Goal: Information Seeking & Learning: Learn about a topic

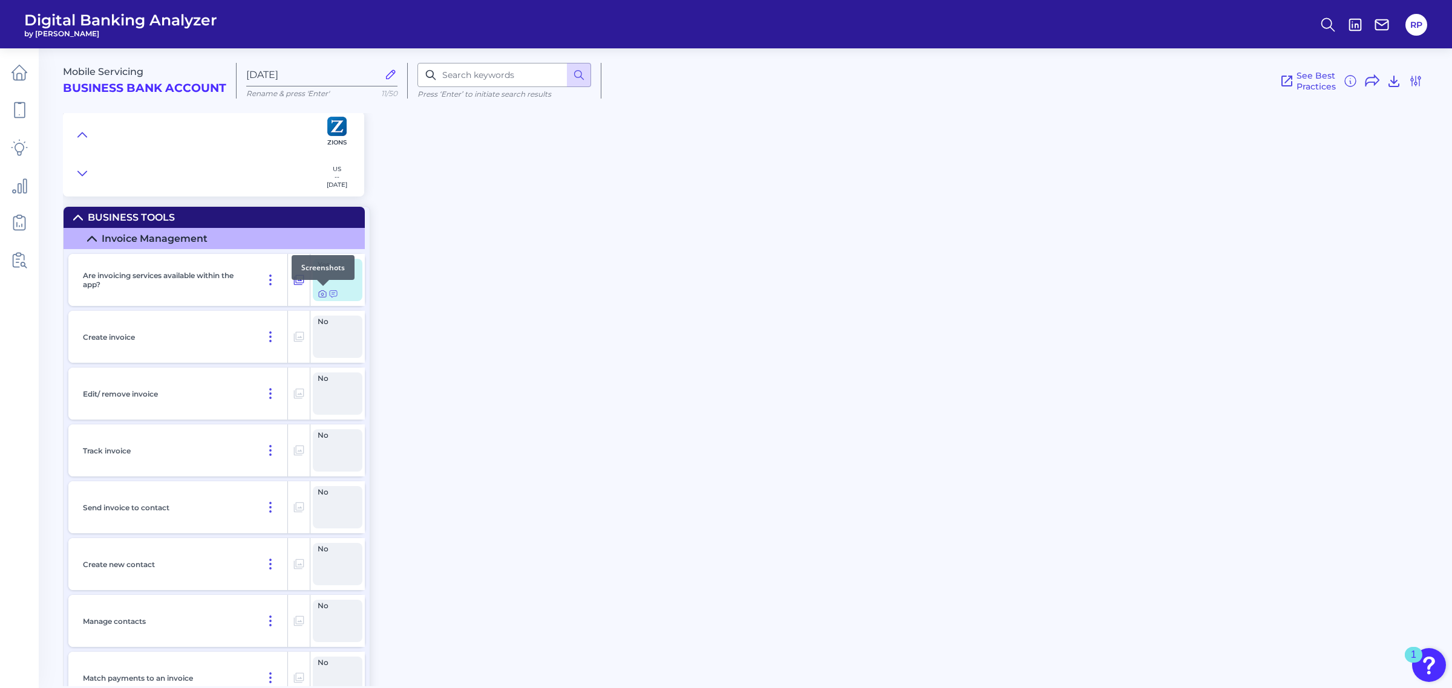
click at [324, 294] on icon at bounding box center [323, 294] width 10 height 10
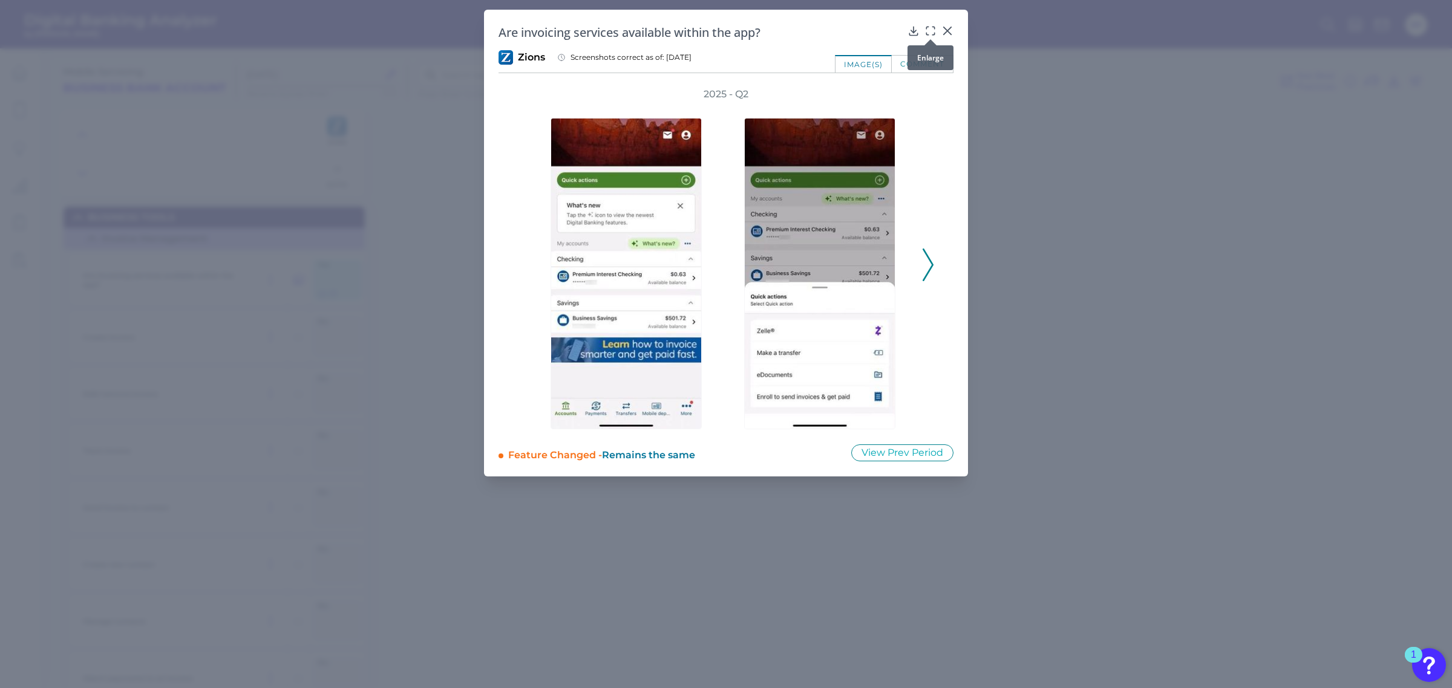
click at [930, 30] on icon at bounding box center [930, 31] width 12 height 12
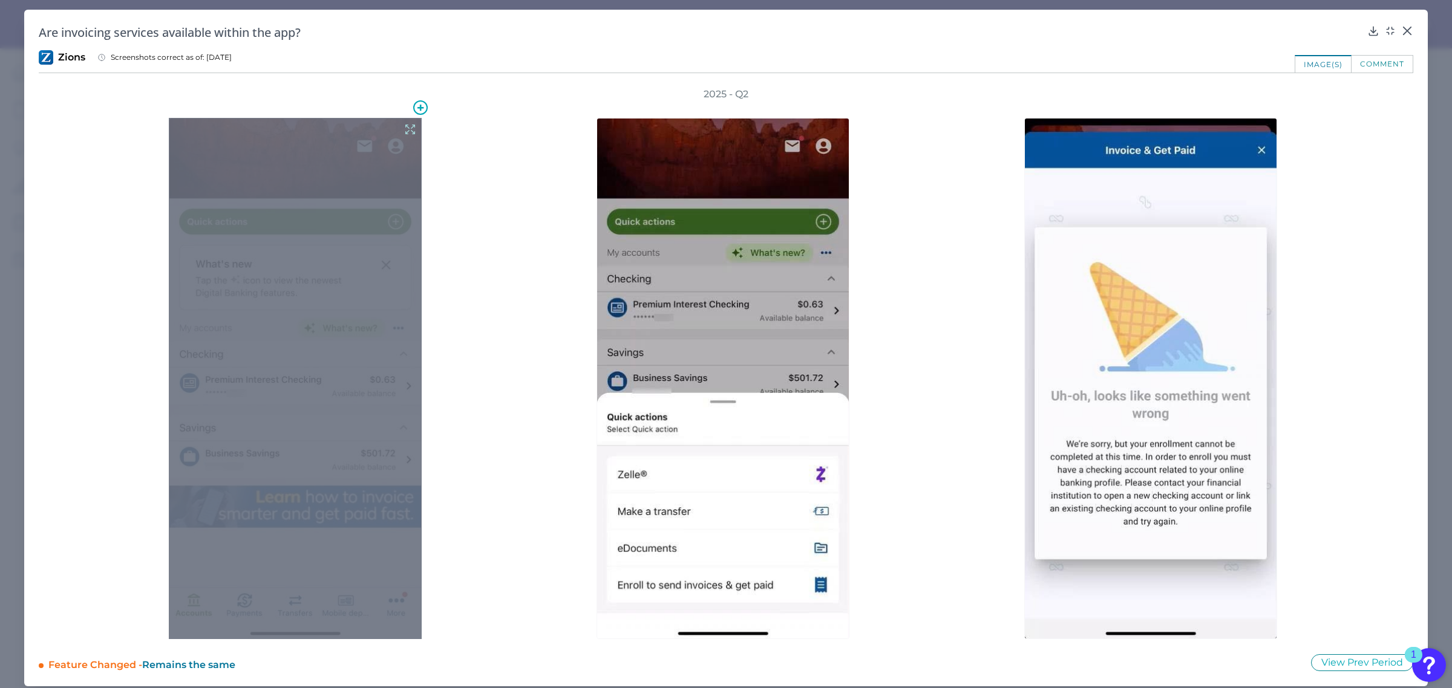
drag, startPoint x: 363, startPoint y: 212, endPoint x: 410, endPoint y: 125, distance: 98.8
click at [410, 125] on icon at bounding box center [410, 129] width 13 height 13
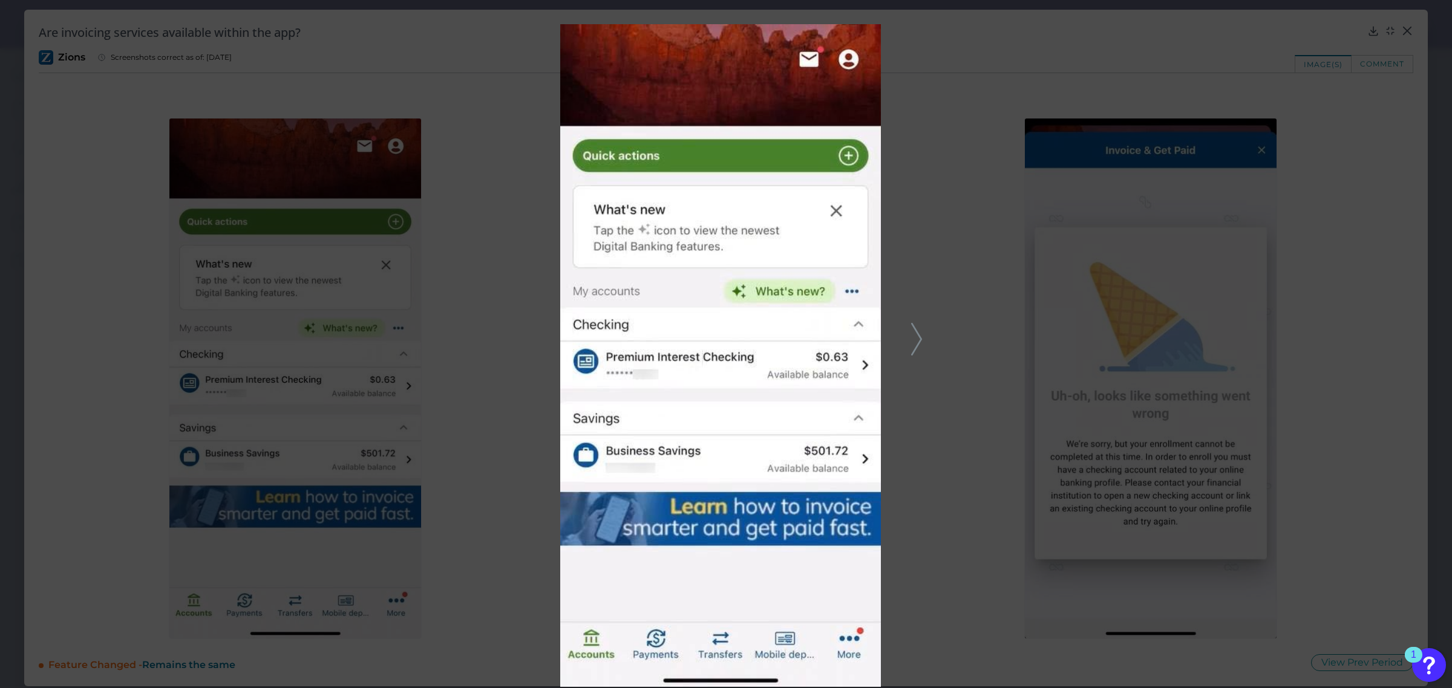
click at [917, 336] on icon at bounding box center [916, 339] width 11 height 33
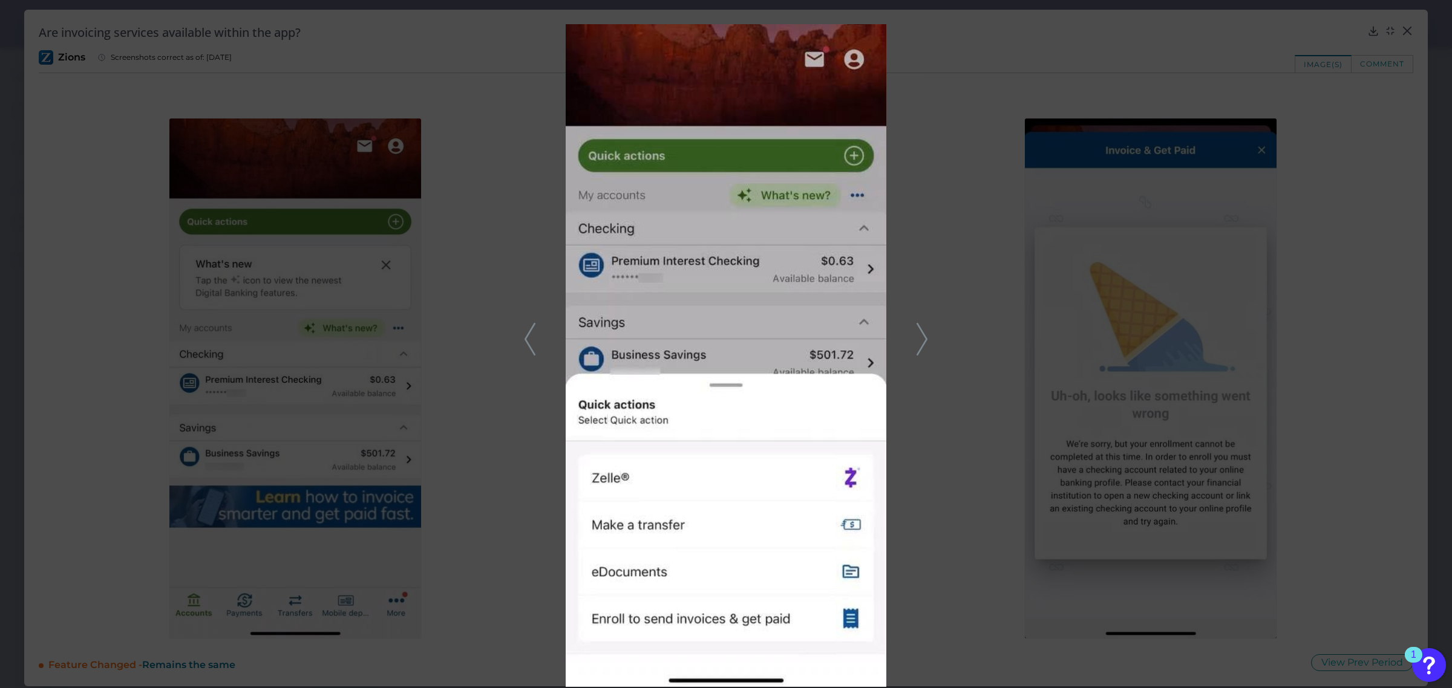
click at [924, 334] on polyline at bounding box center [921, 339] width 9 height 31
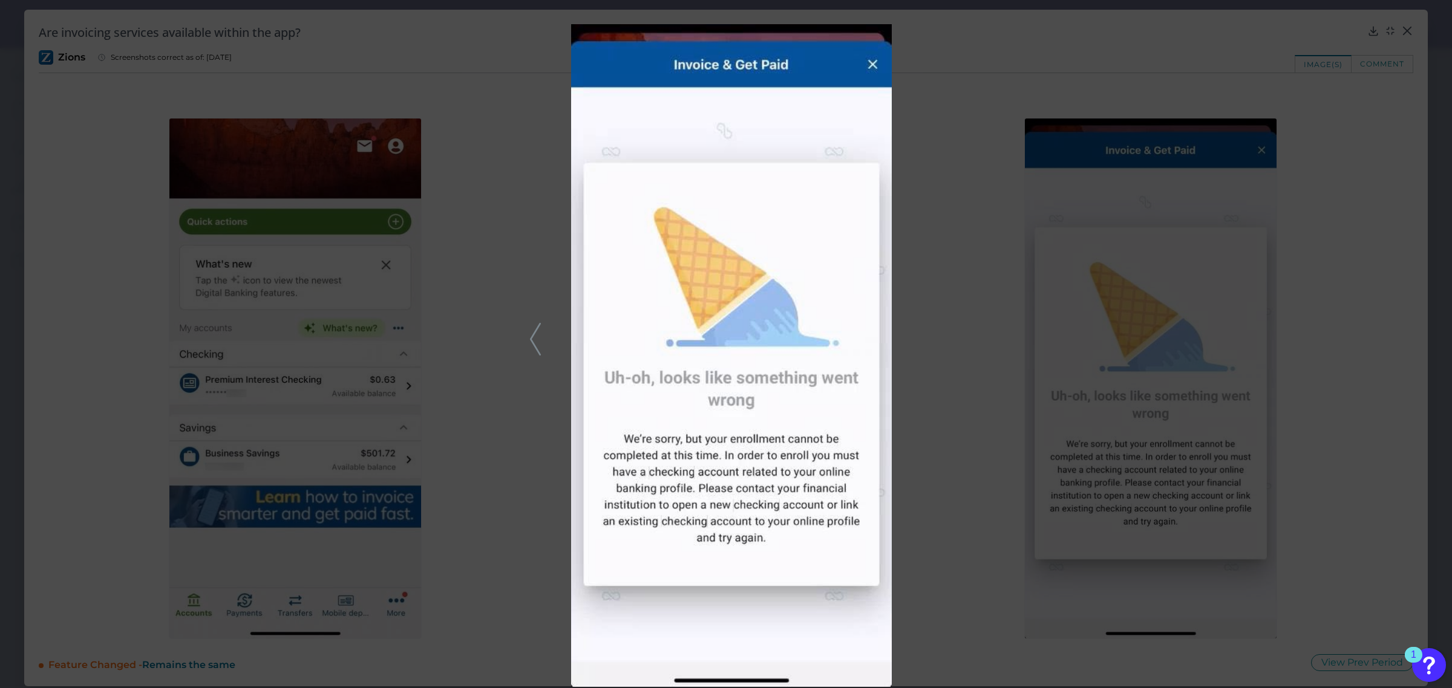
click at [1269, 214] on div at bounding box center [726, 344] width 1452 height 688
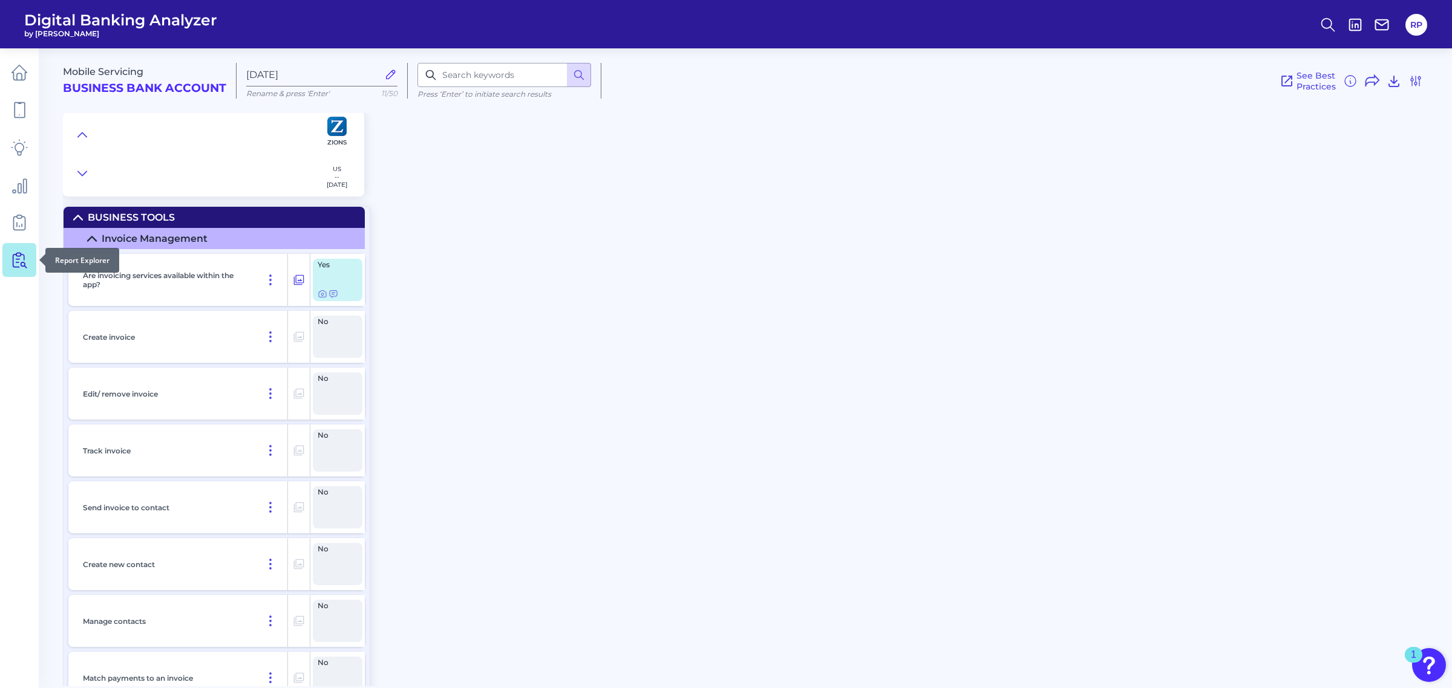
click at [19, 256] on icon at bounding box center [21, 260] width 10 height 15
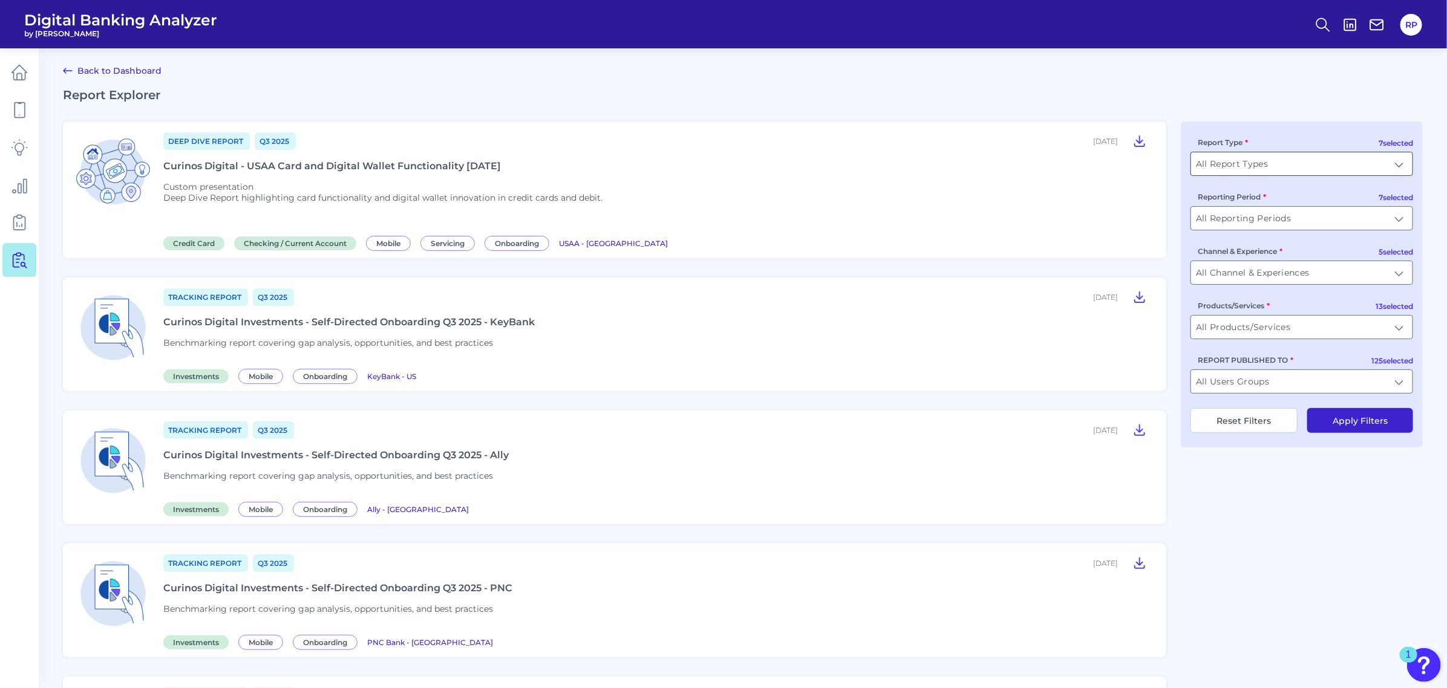
click at [1332, 167] on input "All Report Types" at bounding box center [1301, 163] width 221 height 23
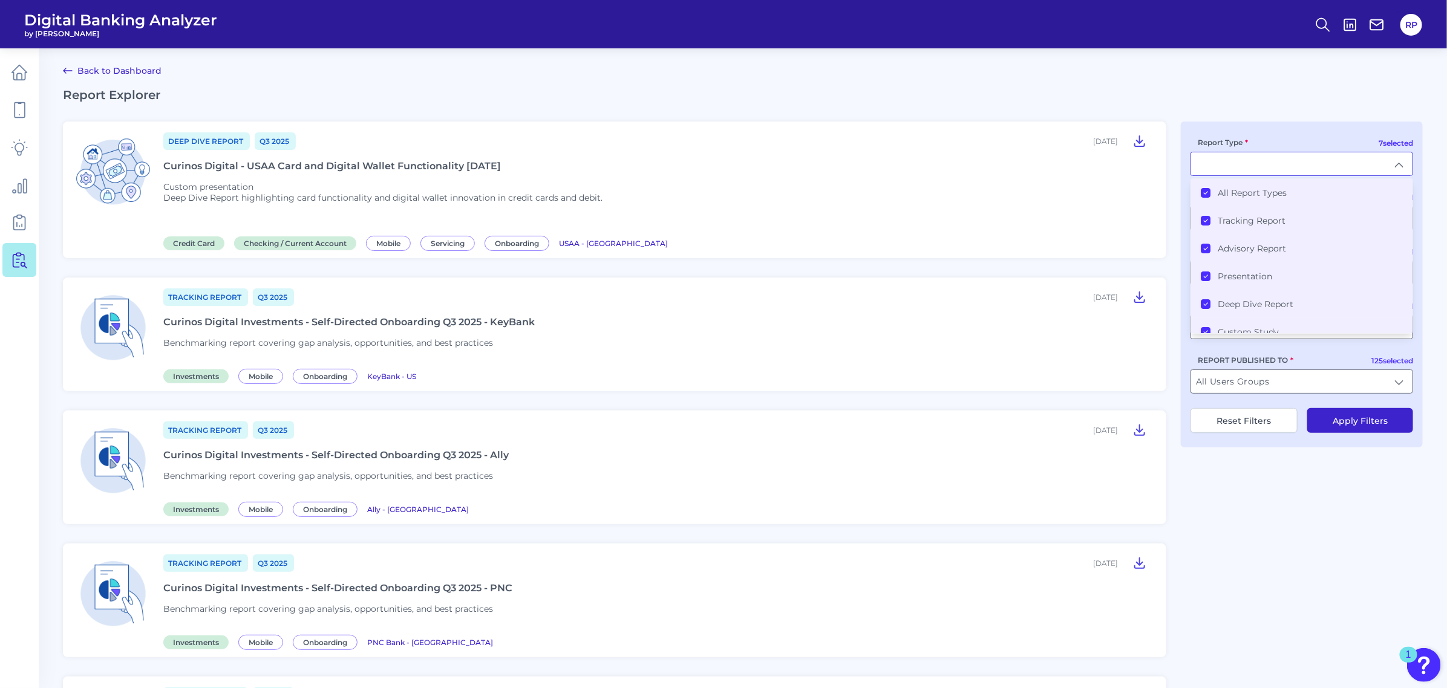
click at [1299, 123] on div "7 selected Report Type All Report Types Tracking Report Advisory Report Present…" at bounding box center [1302, 285] width 242 height 326
type input "All Report Types"
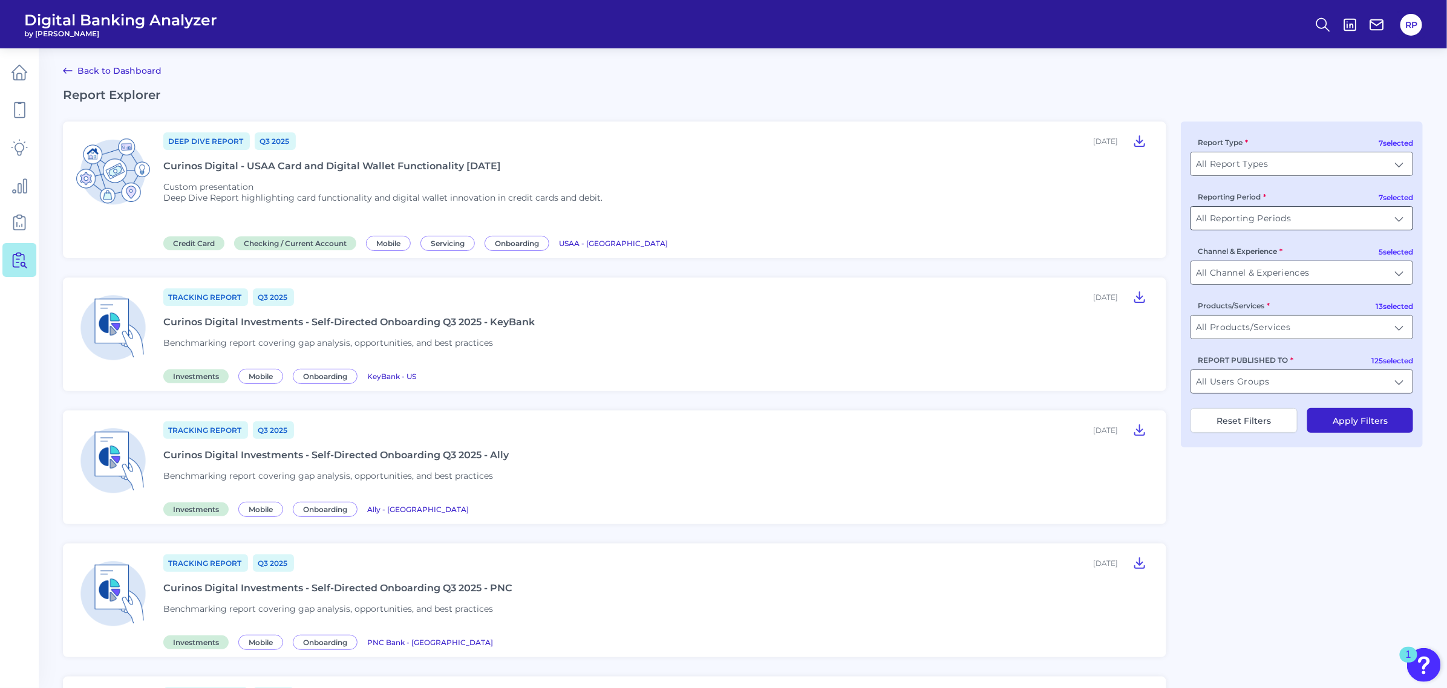
click at [1338, 219] on input "All Reporting Periods" at bounding box center [1301, 218] width 221 height 23
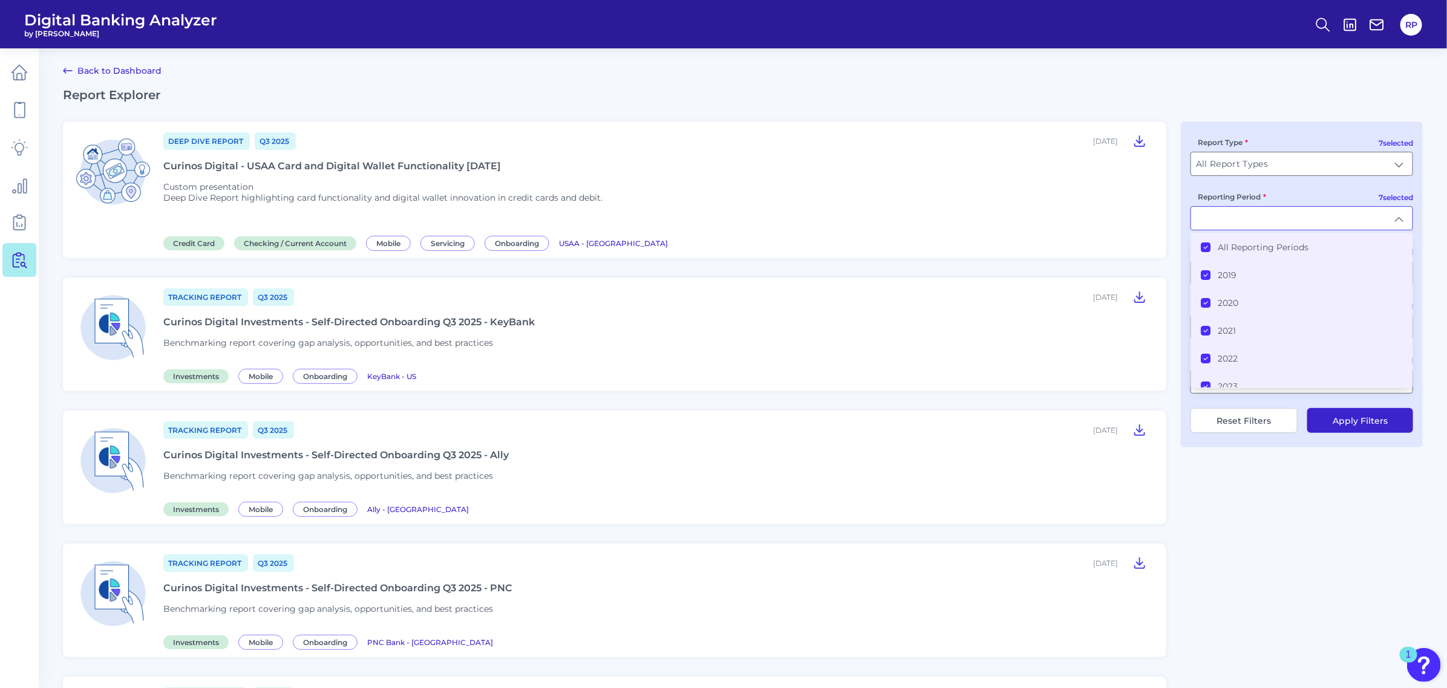
click at [1333, 93] on h2 "Report Explorer" at bounding box center [743, 95] width 1360 height 15
type input "All Reporting Periods"
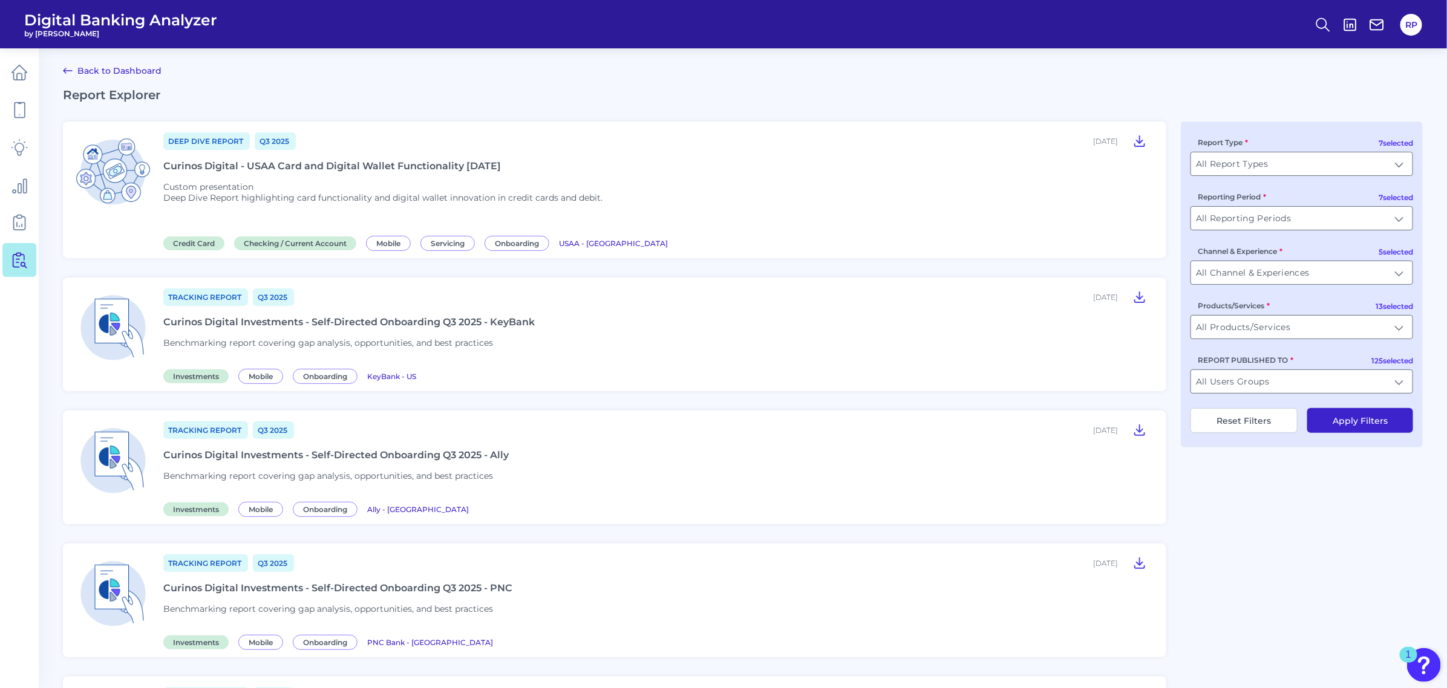
click at [1325, 288] on div "7 selected Report Type All Report Types All Report Types 7 selected Reporting P…" at bounding box center [1302, 285] width 242 height 326
click at [1320, 278] on input "All Channel & Experiences" at bounding box center [1301, 272] width 221 height 23
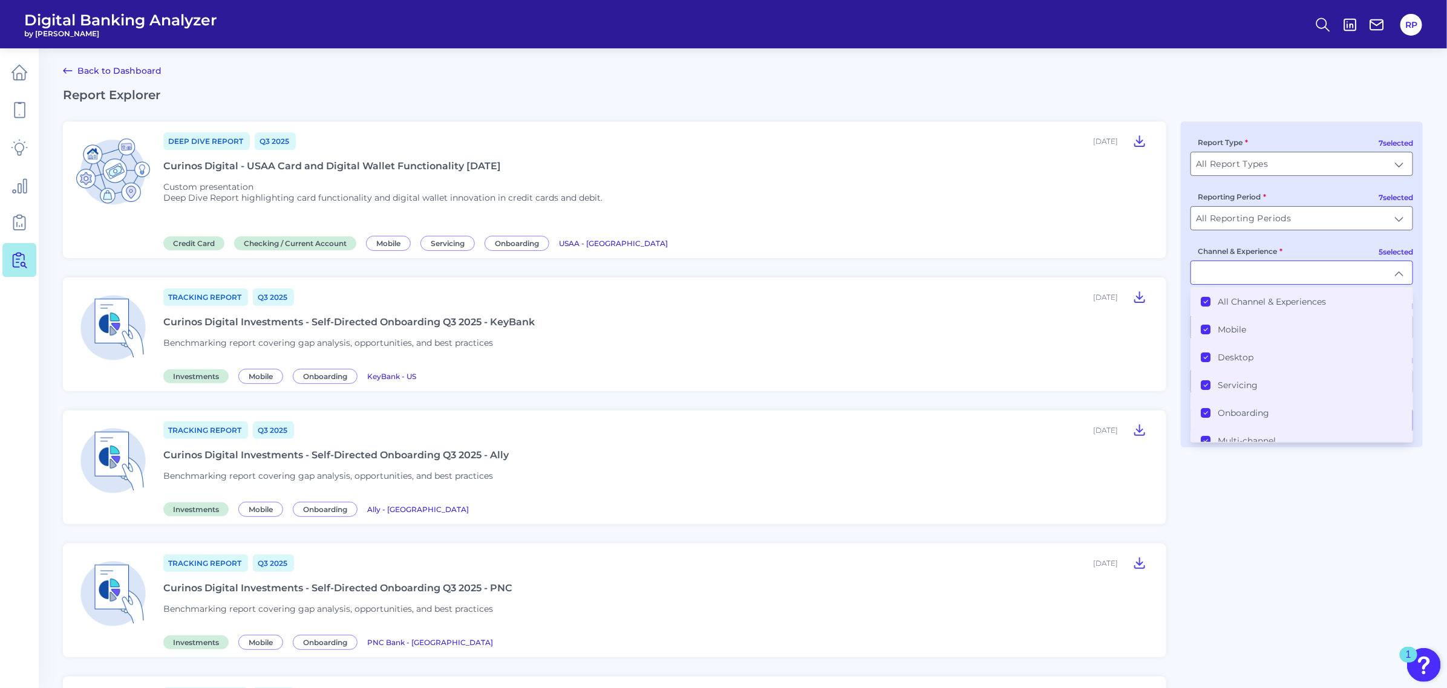
click at [1272, 304] on label "All Channel & Experiences" at bounding box center [1272, 301] width 108 height 11
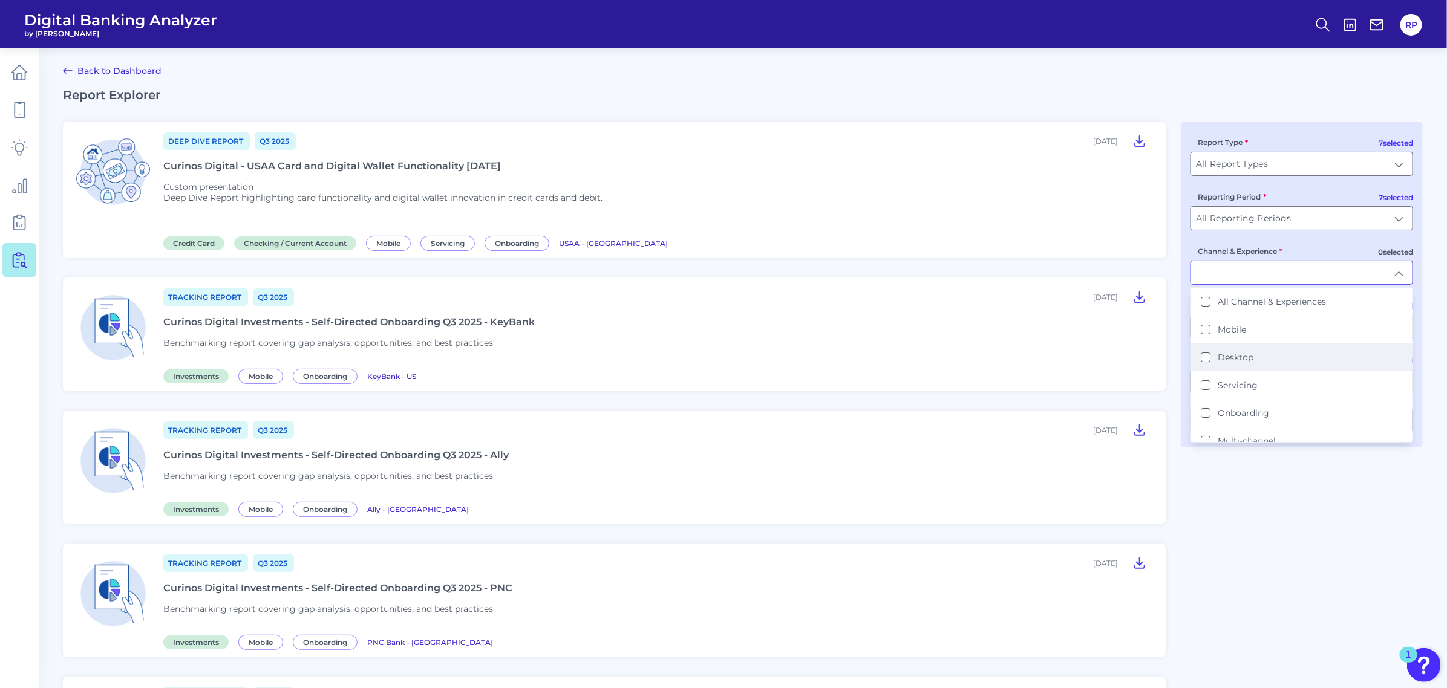
click at [1247, 361] on label "Desktop" at bounding box center [1236, 357] width 36 height 11
click at [1252, 412] on label "Onboarding" at bounding box center [1243, 413] width 51 height 11
type input "Desktop, Onboarding"
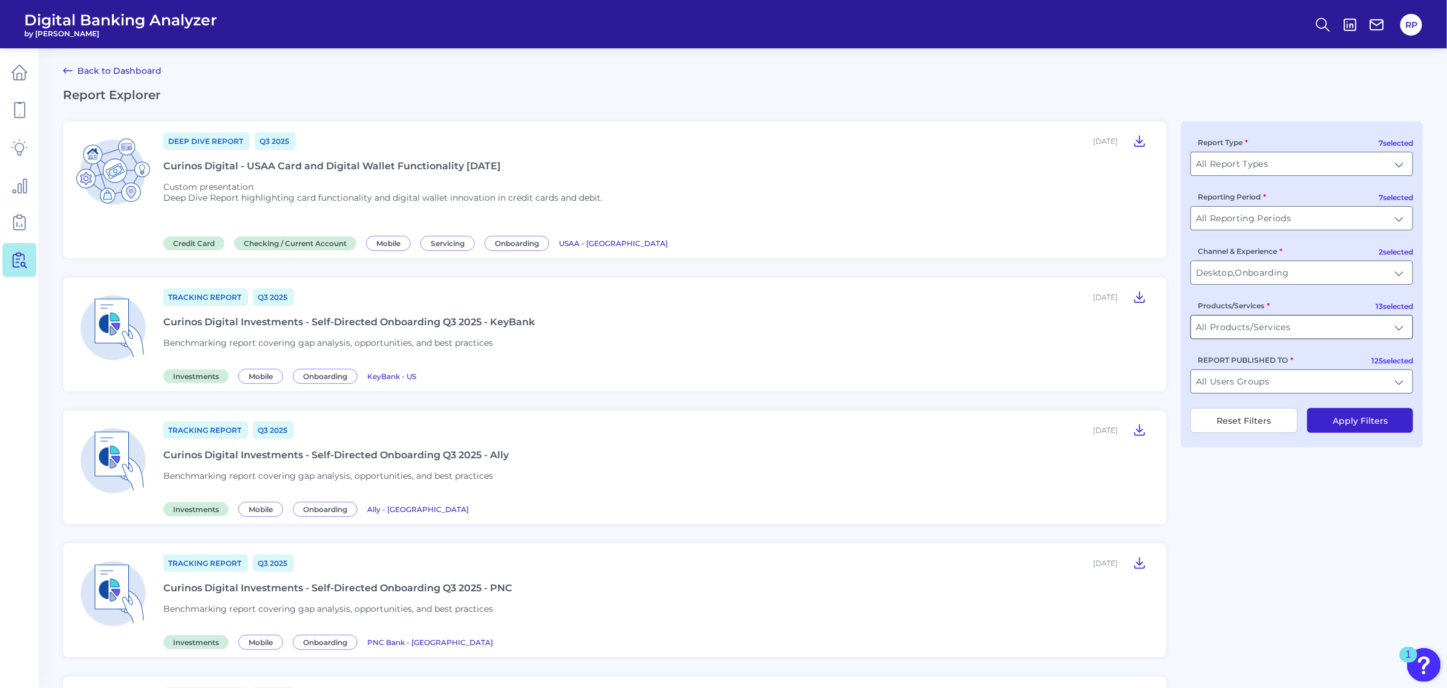
click at [1319, 330] on input "All Products/Services" at bounding box center [1301, 327] width 221 height 23
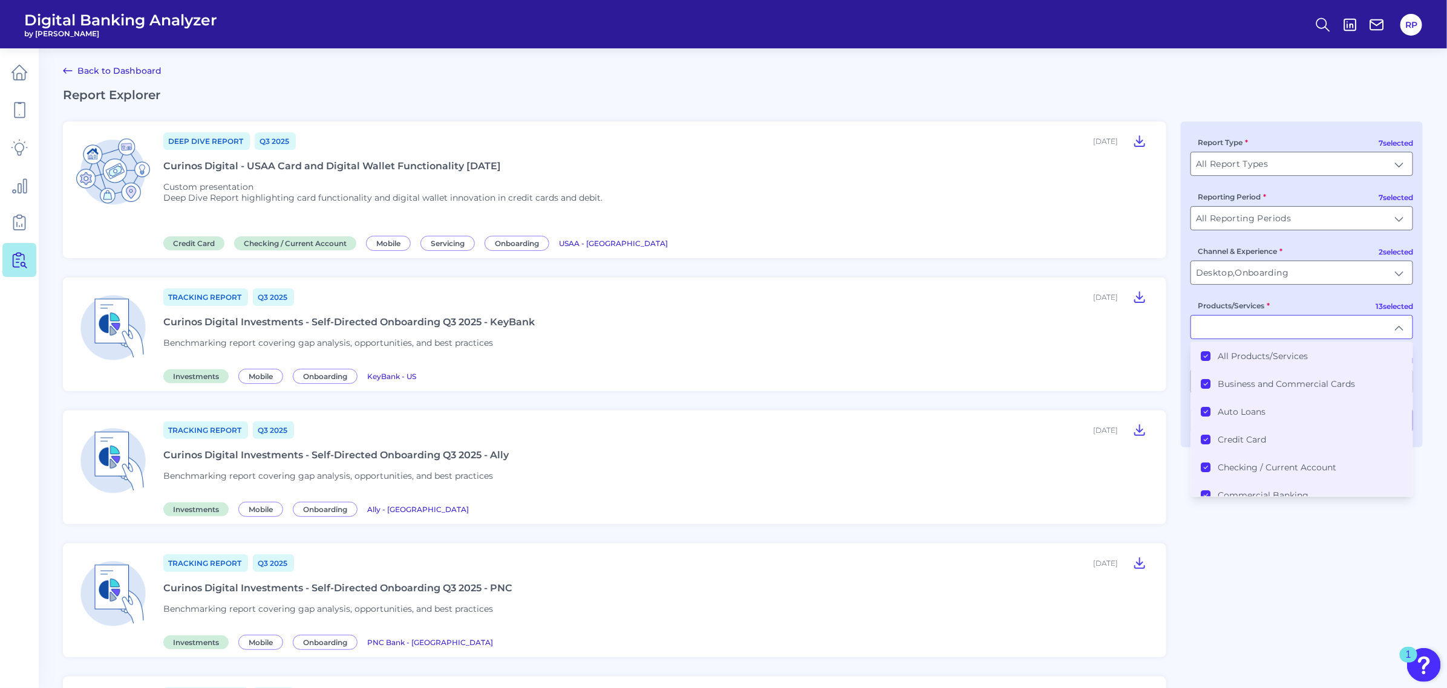
click at [1269, 353] on label "All Products/Services" at bounding box center [1263, 356] width 90 height 11
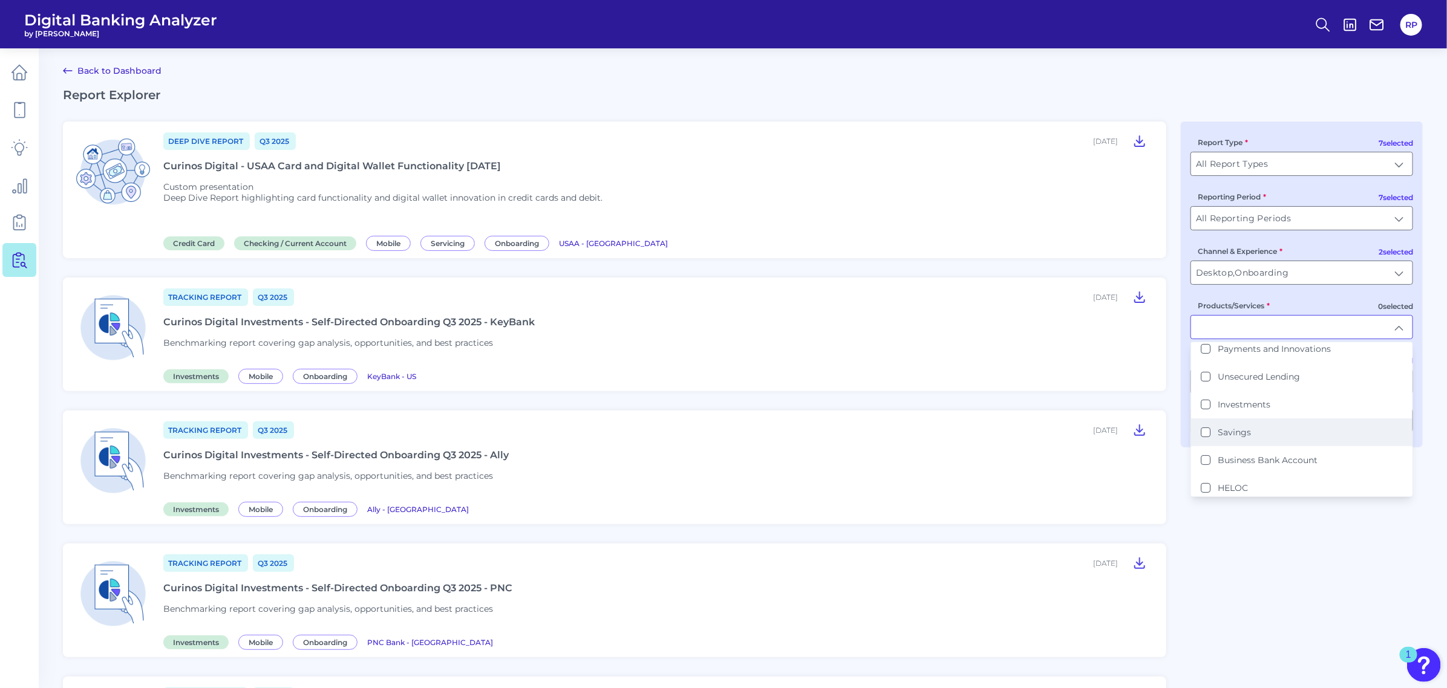
scroll to position [231, 0]
click at [1296, 454] on label "Business Bank Account" at bounding box center [1268, 459] width 100 height 11
type input "Business Bank Account"
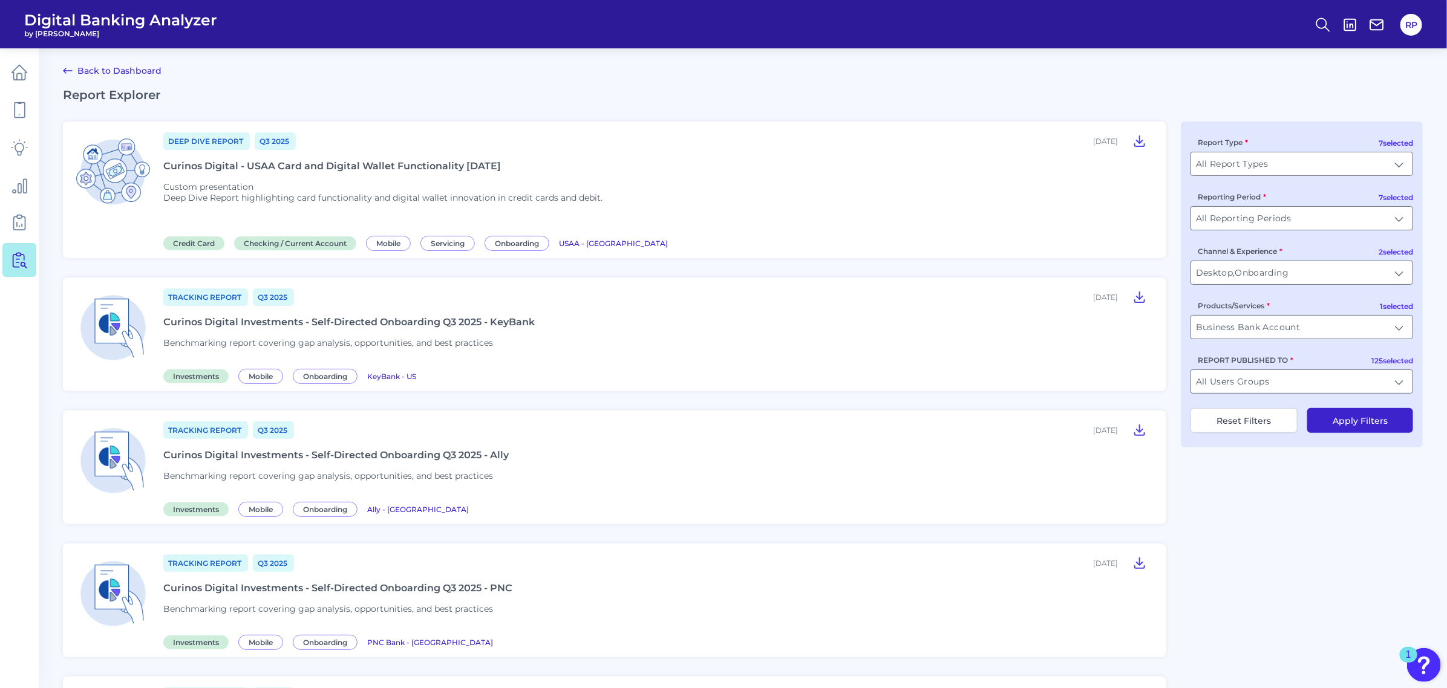
click at [1332, 428] on button "Apply Filters" at bounding box center [1360, 420] width 106 height 25
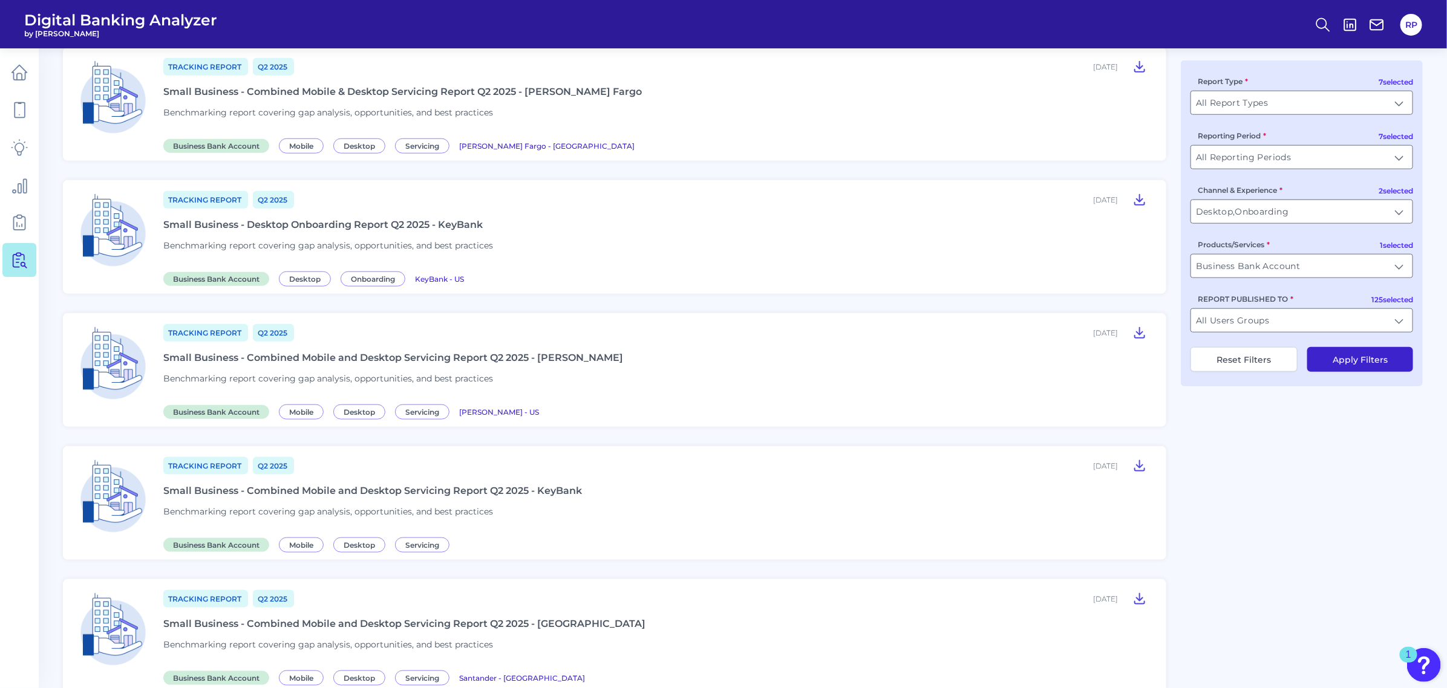
scroll to position [554, 0]
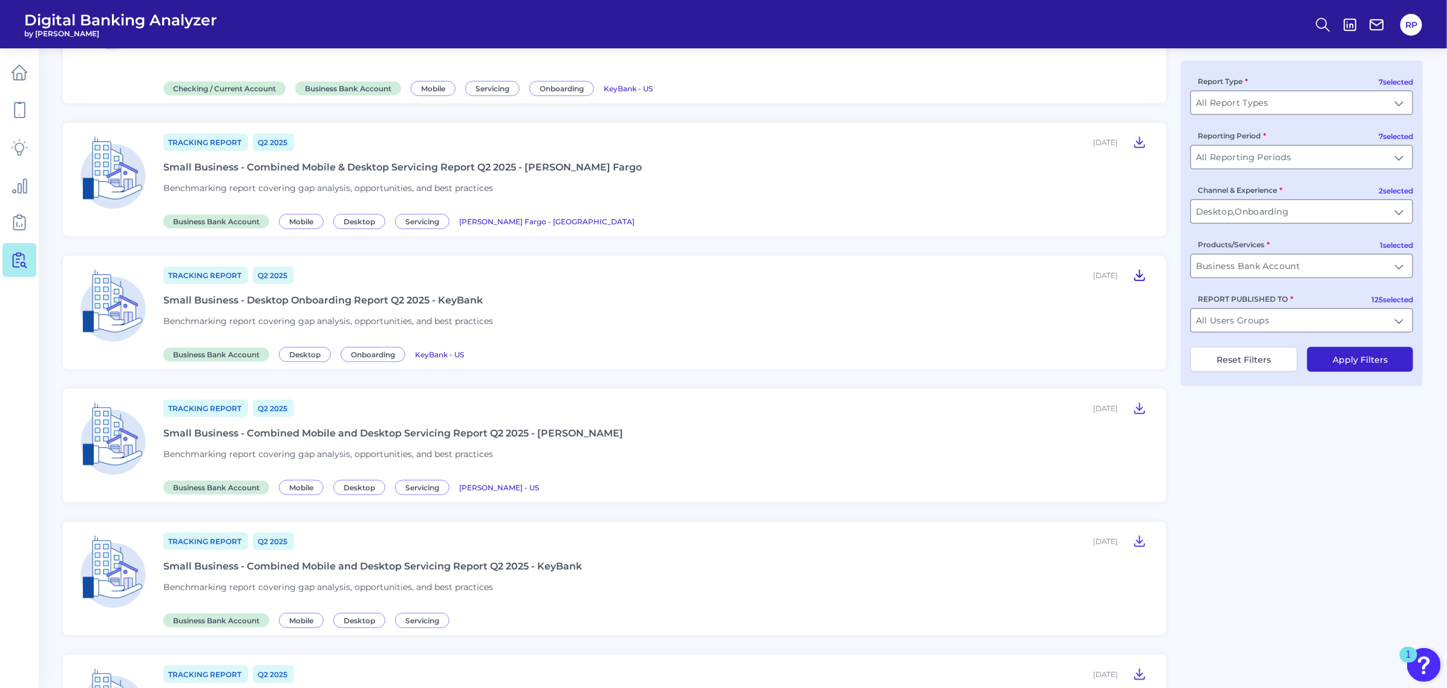
click at [1135, 270] on icon at bounding box center [1140, 275] width 15 height 15
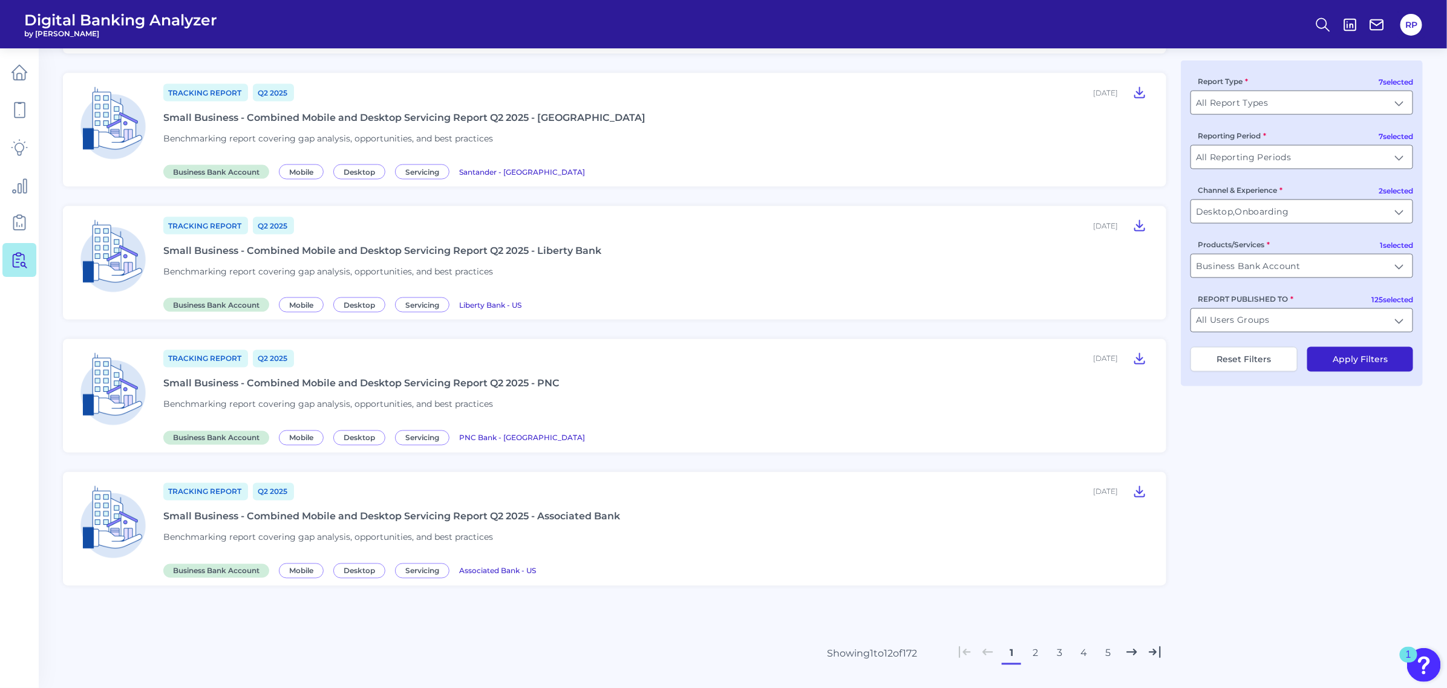
scroll to position [1159, 0]
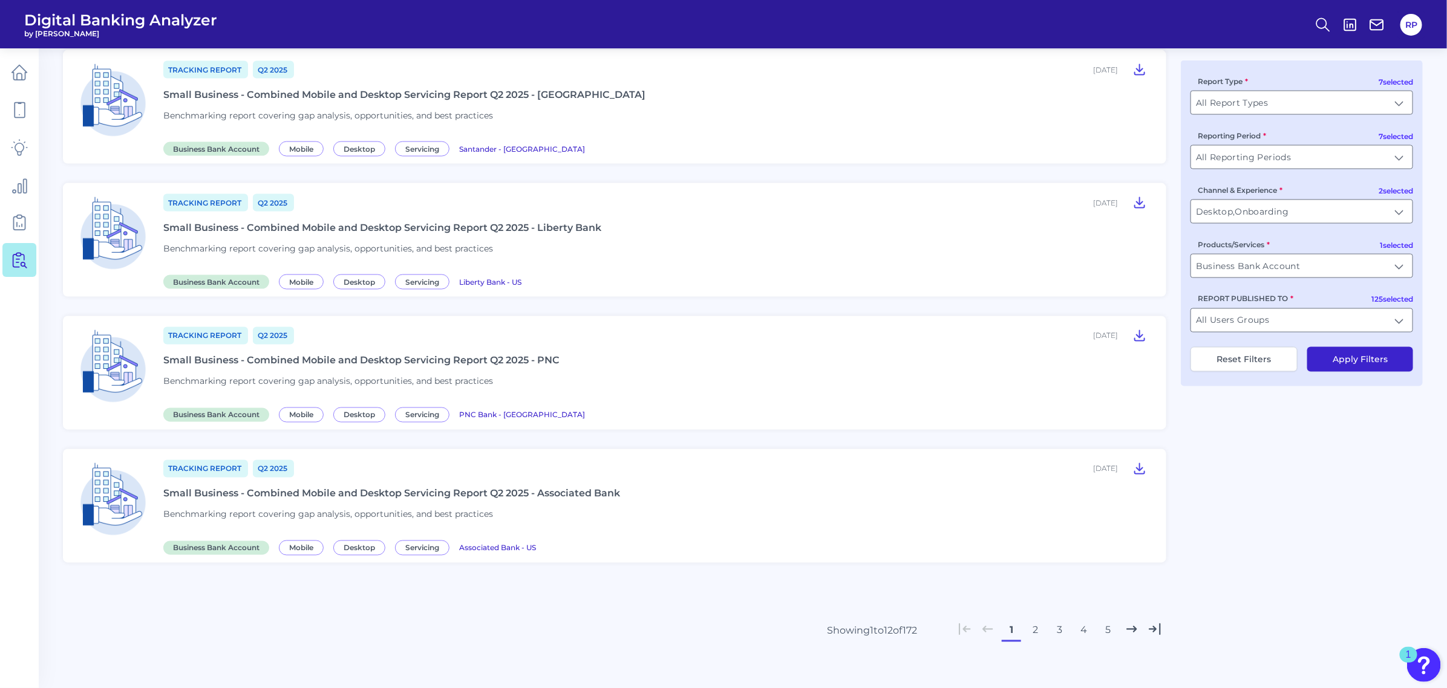
click at [1038, 627] on button "2" at bounding box center [1035, 630] width 19 height 19
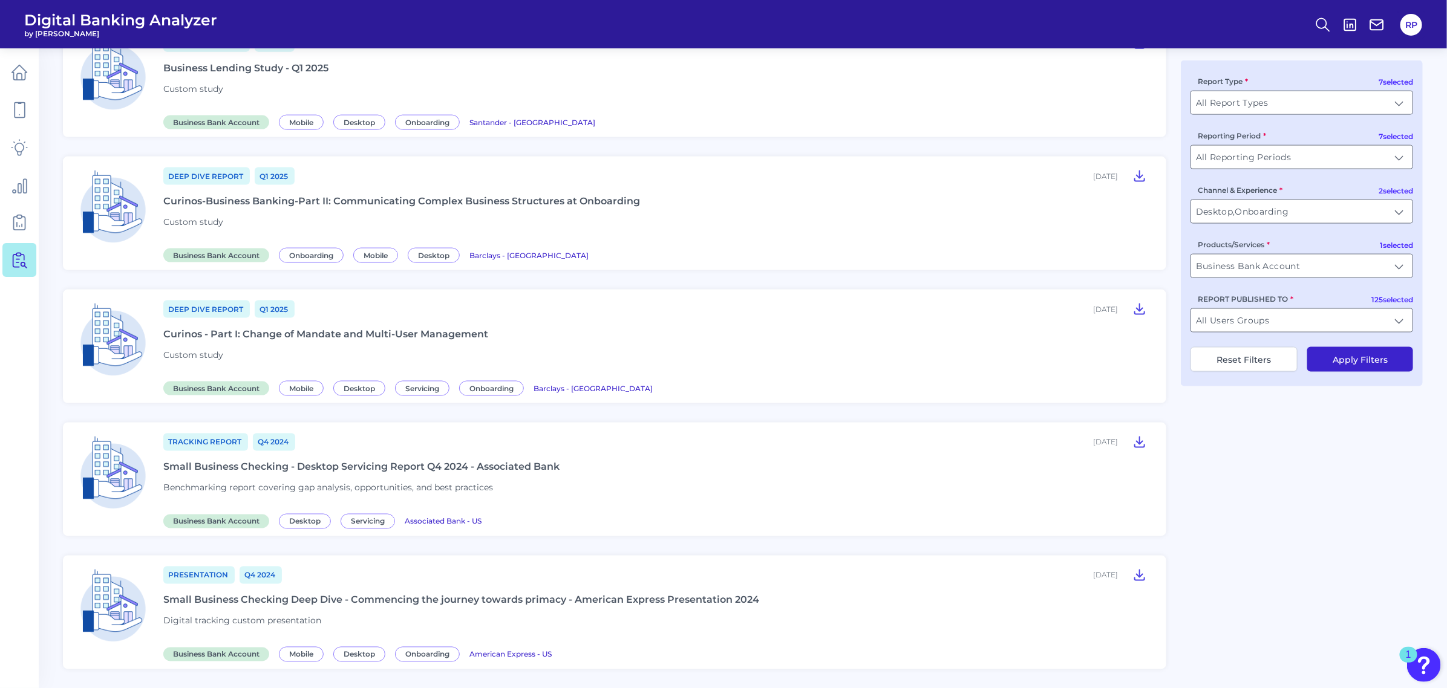
scroll to position [1136, 0]
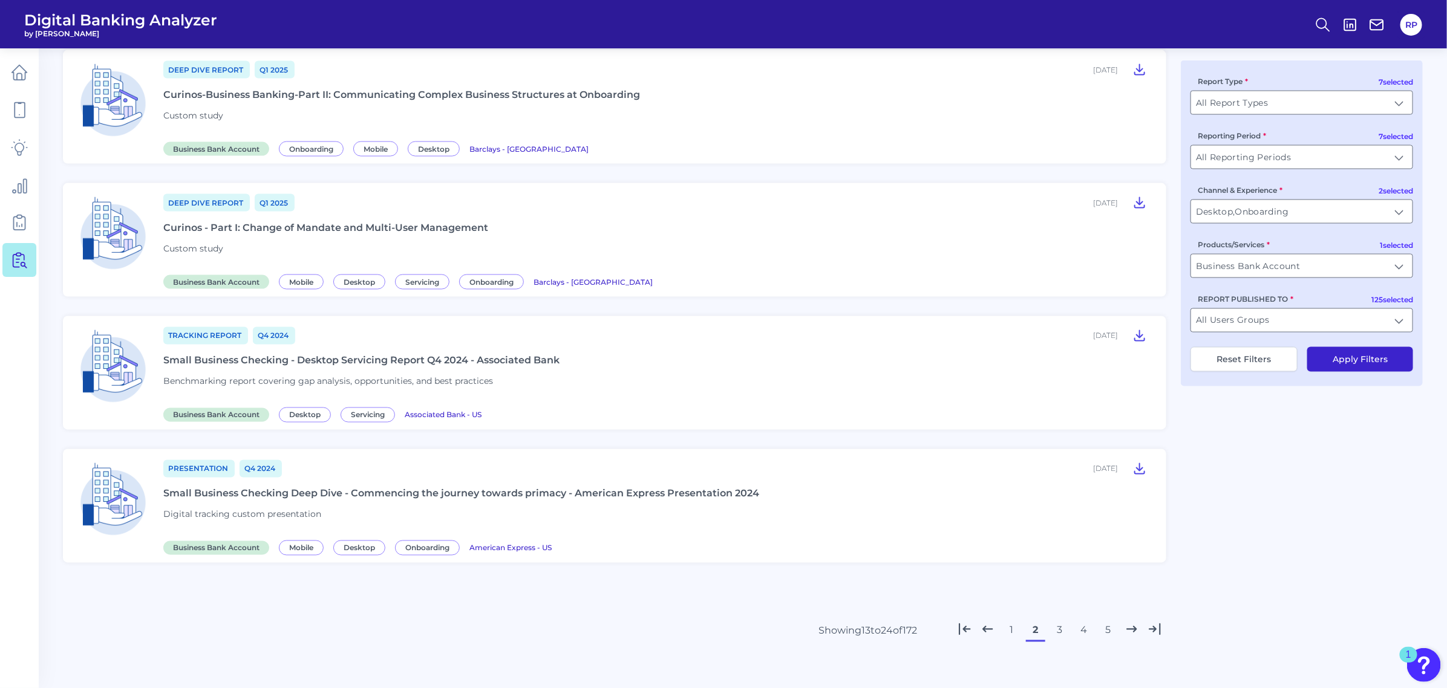
click at [1057, 631] on button "3" at bounding box center [1059, 630] width 19 height 19
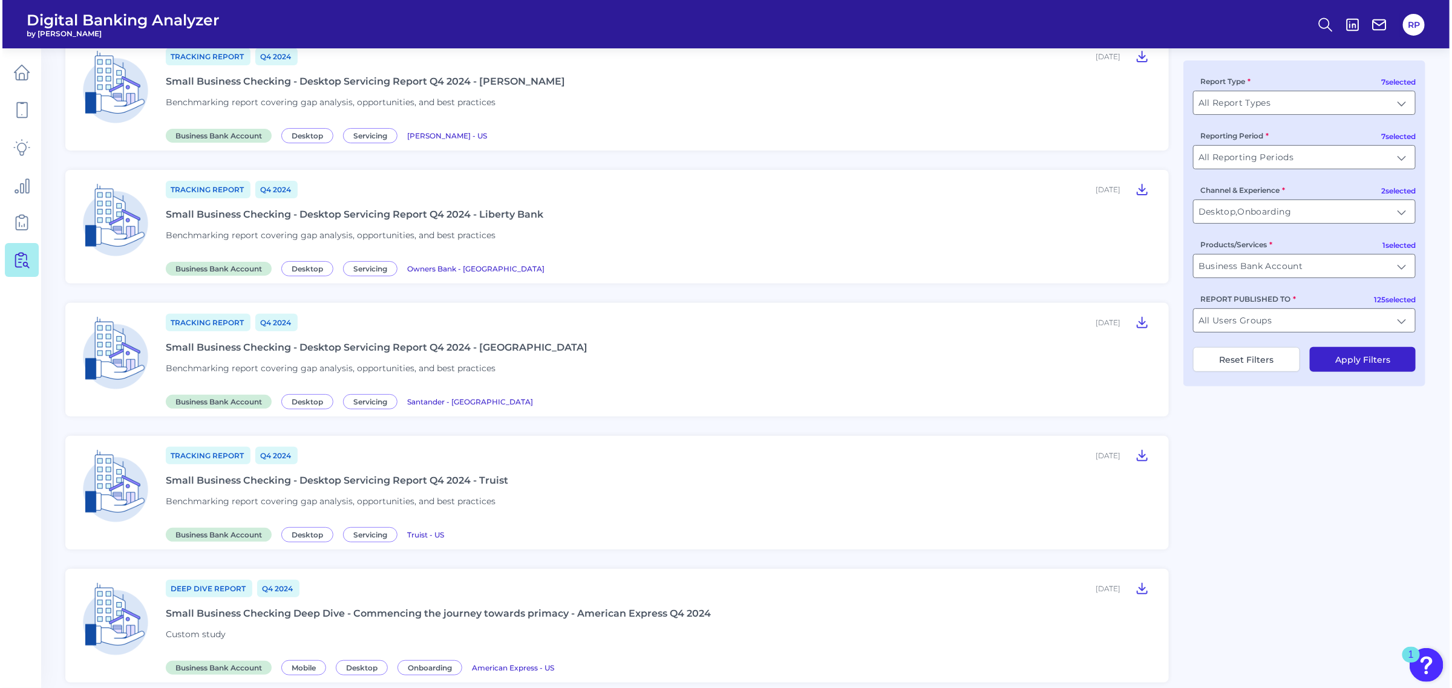
scroll to position [2, 0]
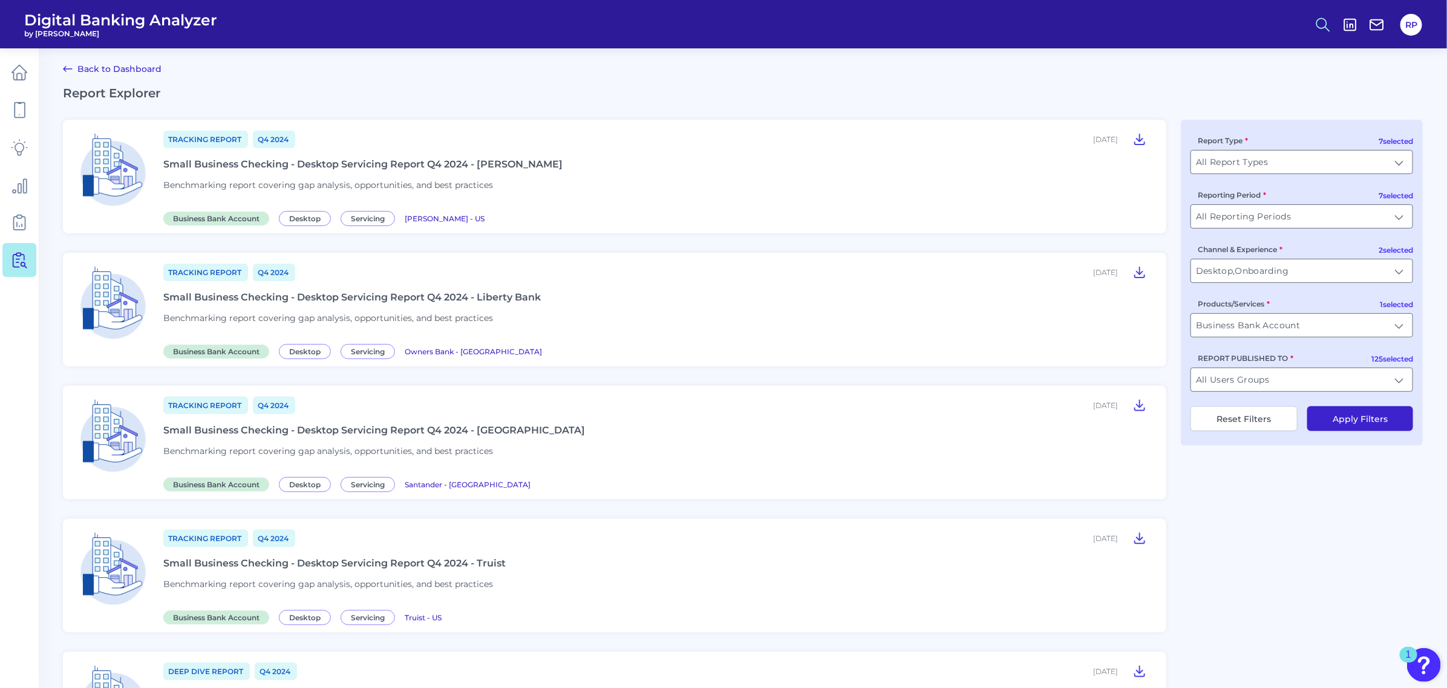
click at [1316, 27] on icon at bounding box center [1323, 24] width 17 height 17
click at [1259, 87] on button "Feature Explorer Search" at bounding box center [1263, 88] width 145 height 30
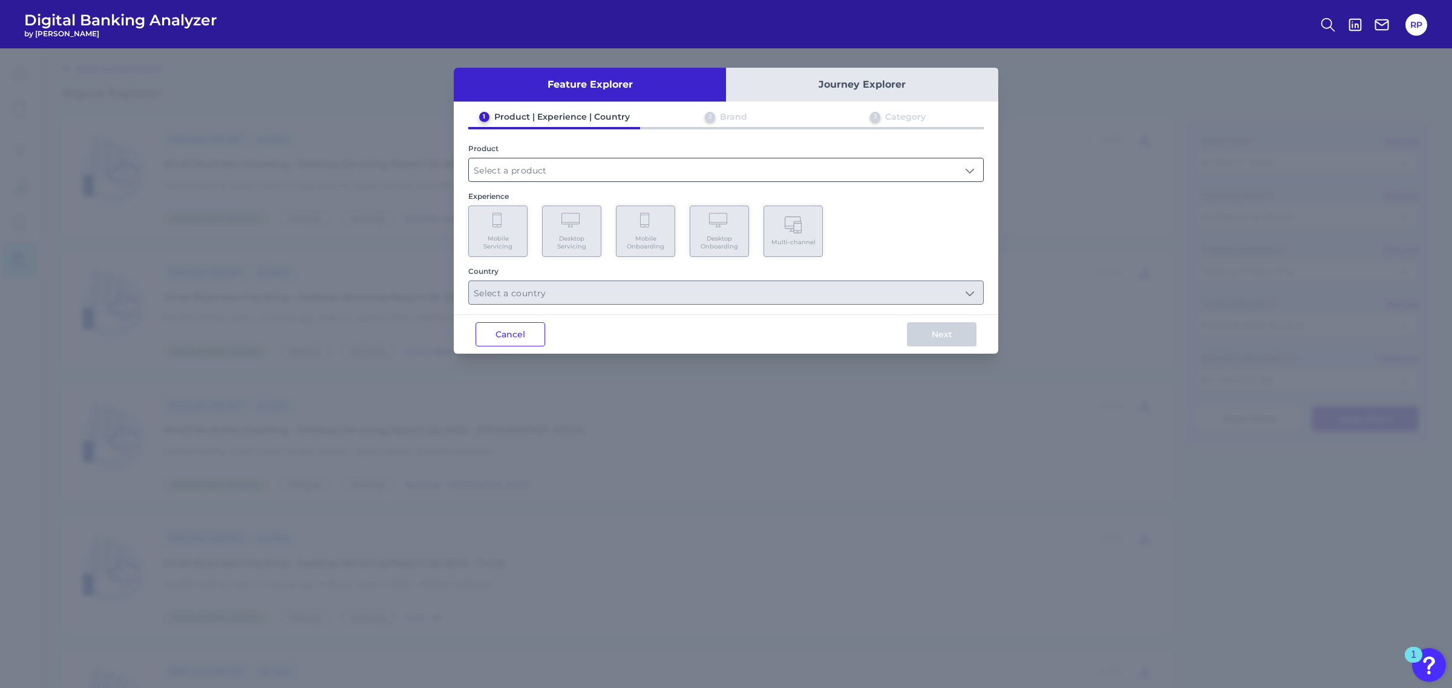
click at [561, 166] on input "text" at bounding box center [726, 170] width 514 height 23
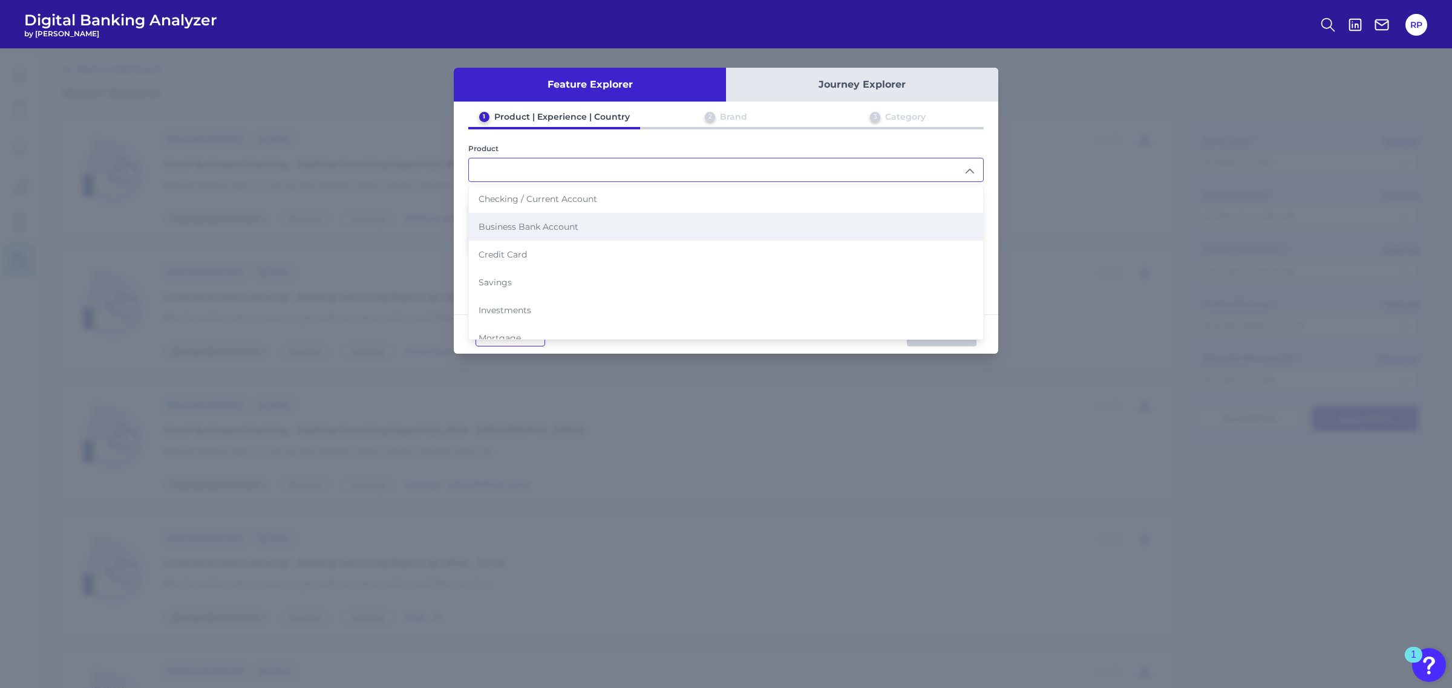
click at [538, 221] on span "Business Bank Account" at bounding box center [529, 226] width 100 height 11
type input "Business Bank Account"
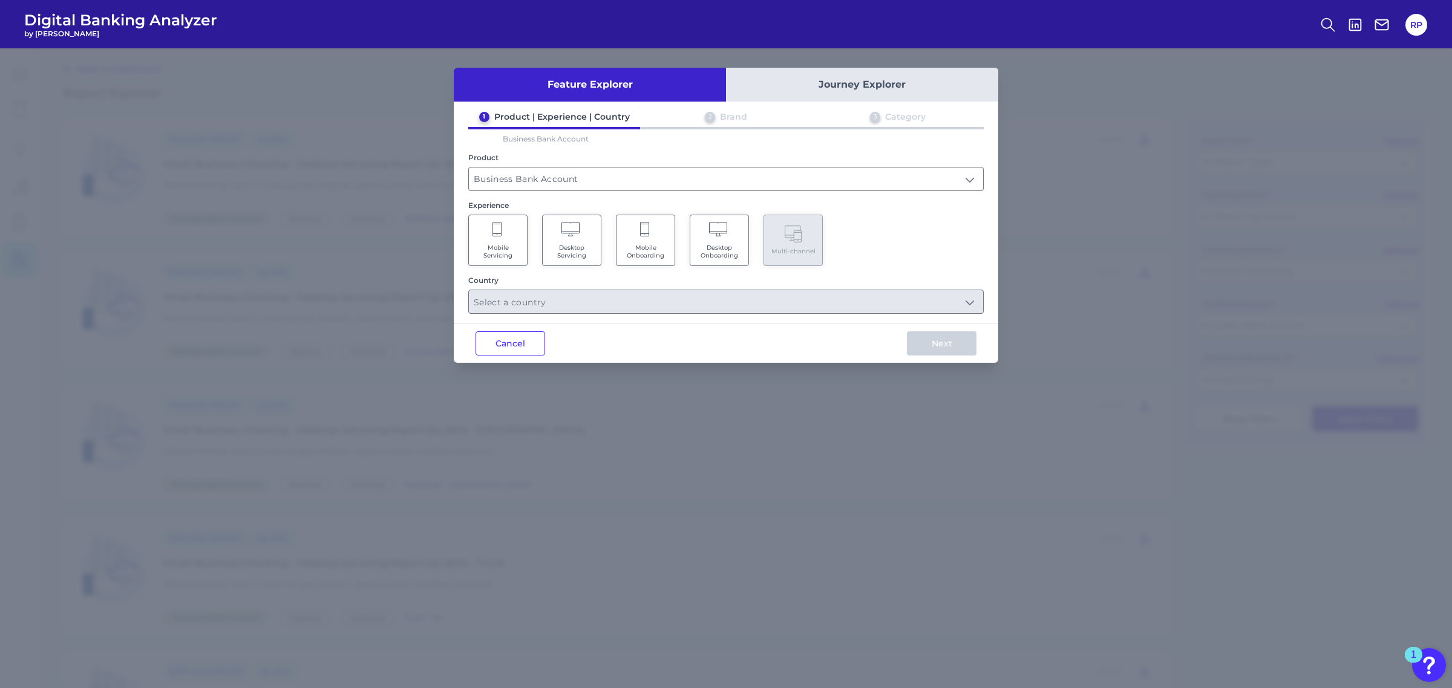
click at [732, 252] on span "Desktop Onboarding" at bounding box center [719, 252] width 46 height 16
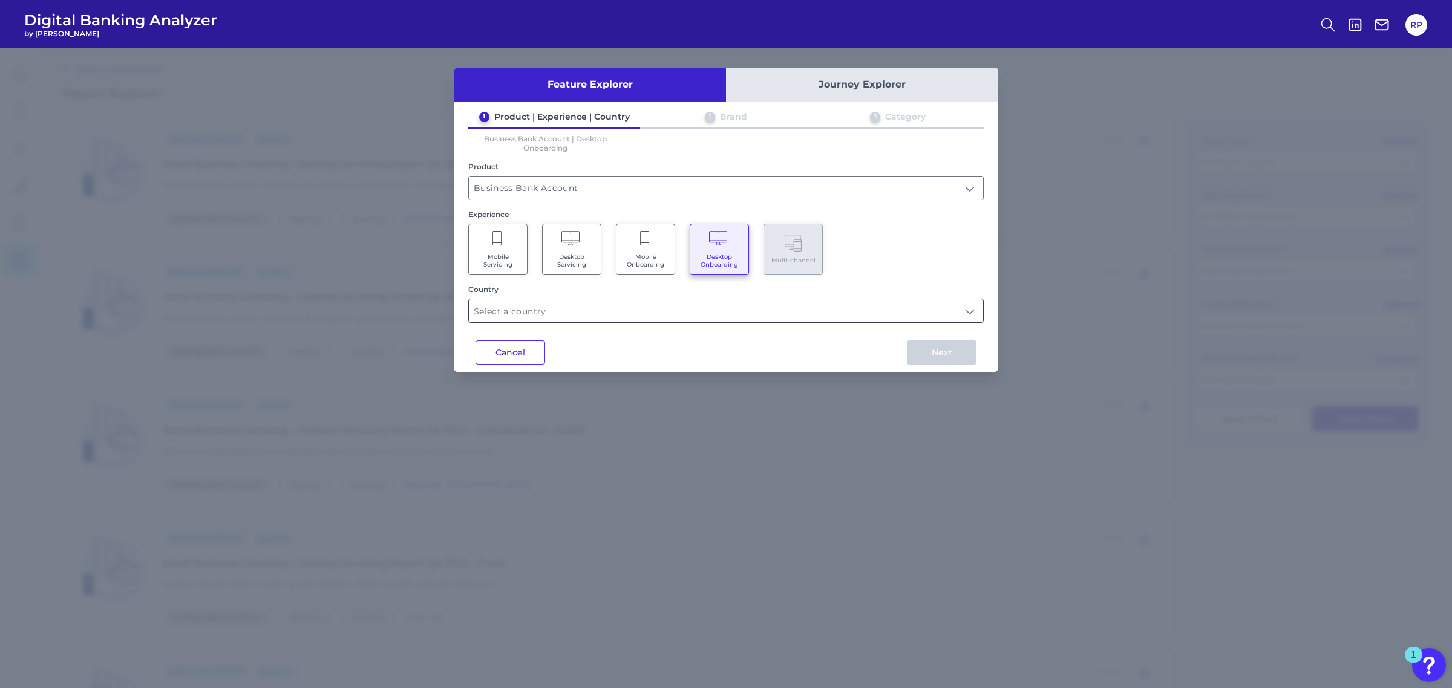
click at [718, 301] on input "text" at bounding box center [726, 310] width 514 height 23
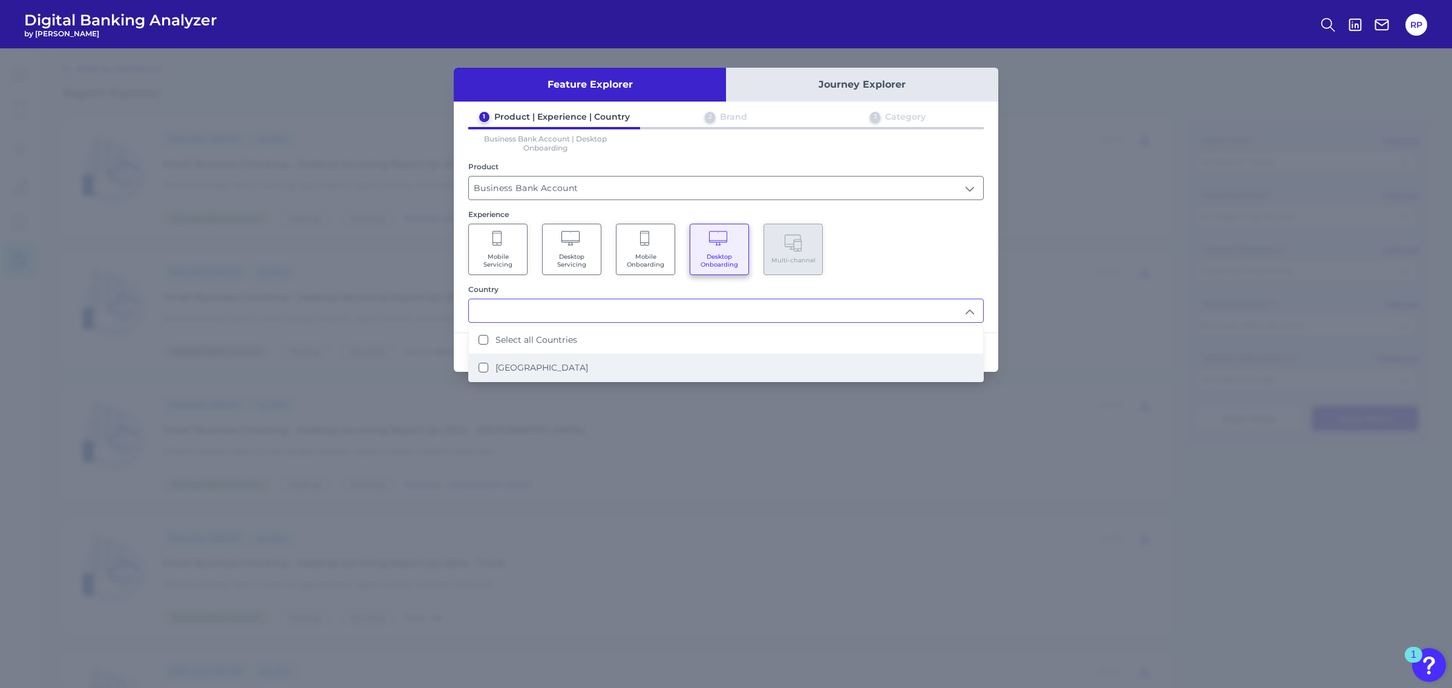
click at [566, 361] on li "[GEOGRAPHIC_DATA]" at bounding box center [726, 368] width 514 height 28
type input "Select all Countries"
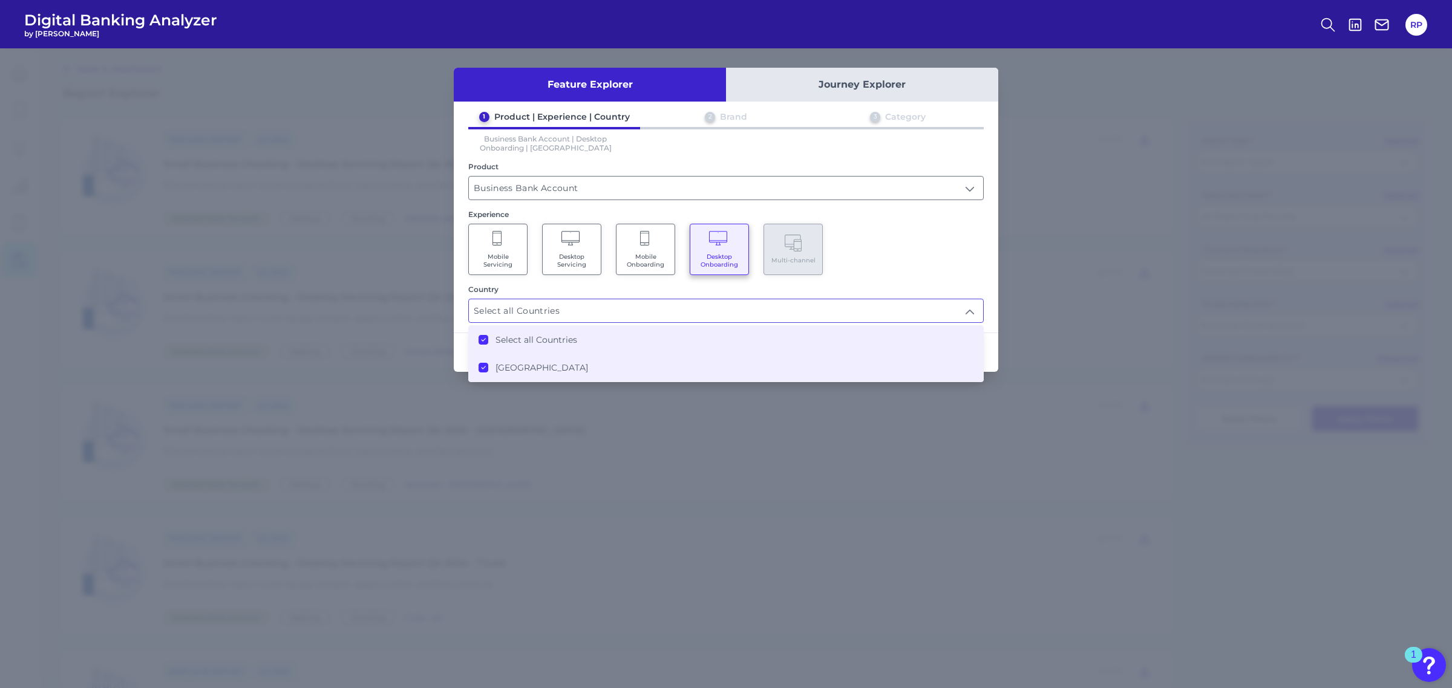
click at [932, 259] on div "Mobile Servicing Desktop Servicing Mobile Onboarding Desktop Onboarding Multi-c…" at bounding box center [725, 249] width 515 height 51
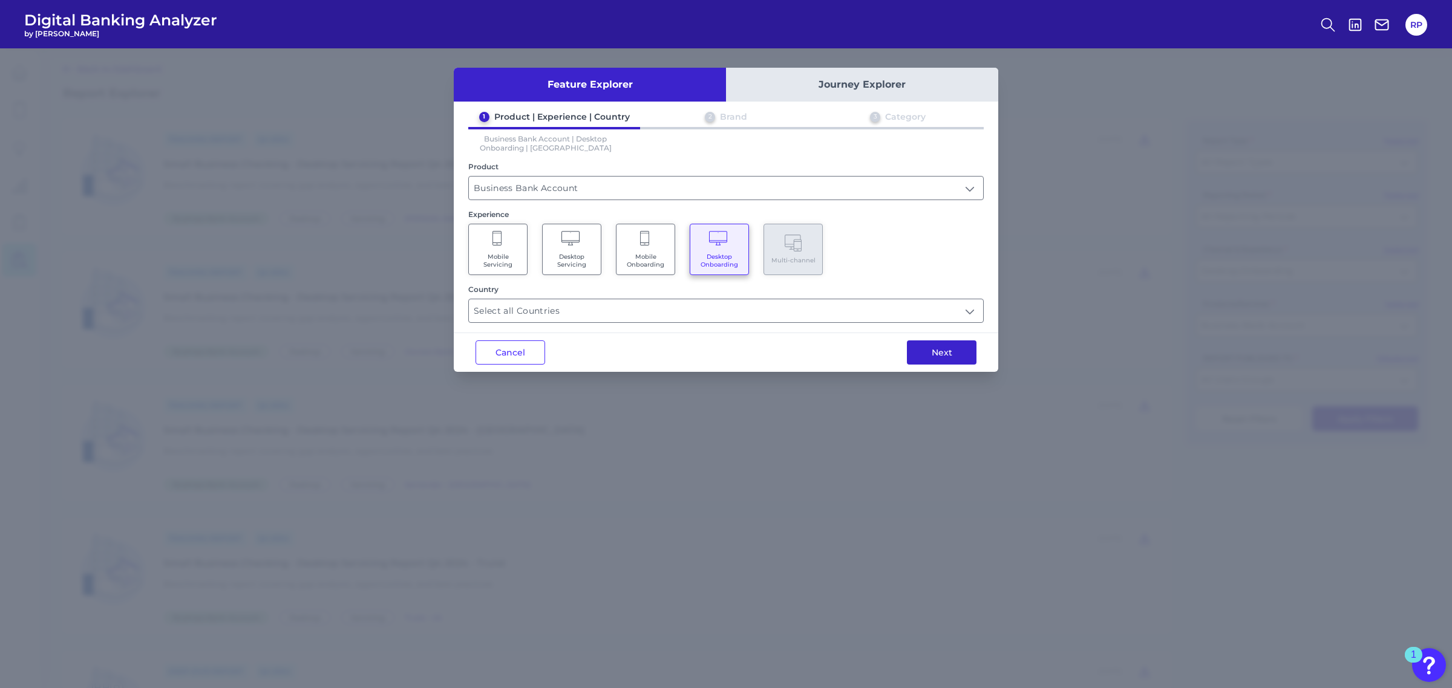
click at [957, 345] on button "Next" at bounding box center [942, 353] width 70 height 24
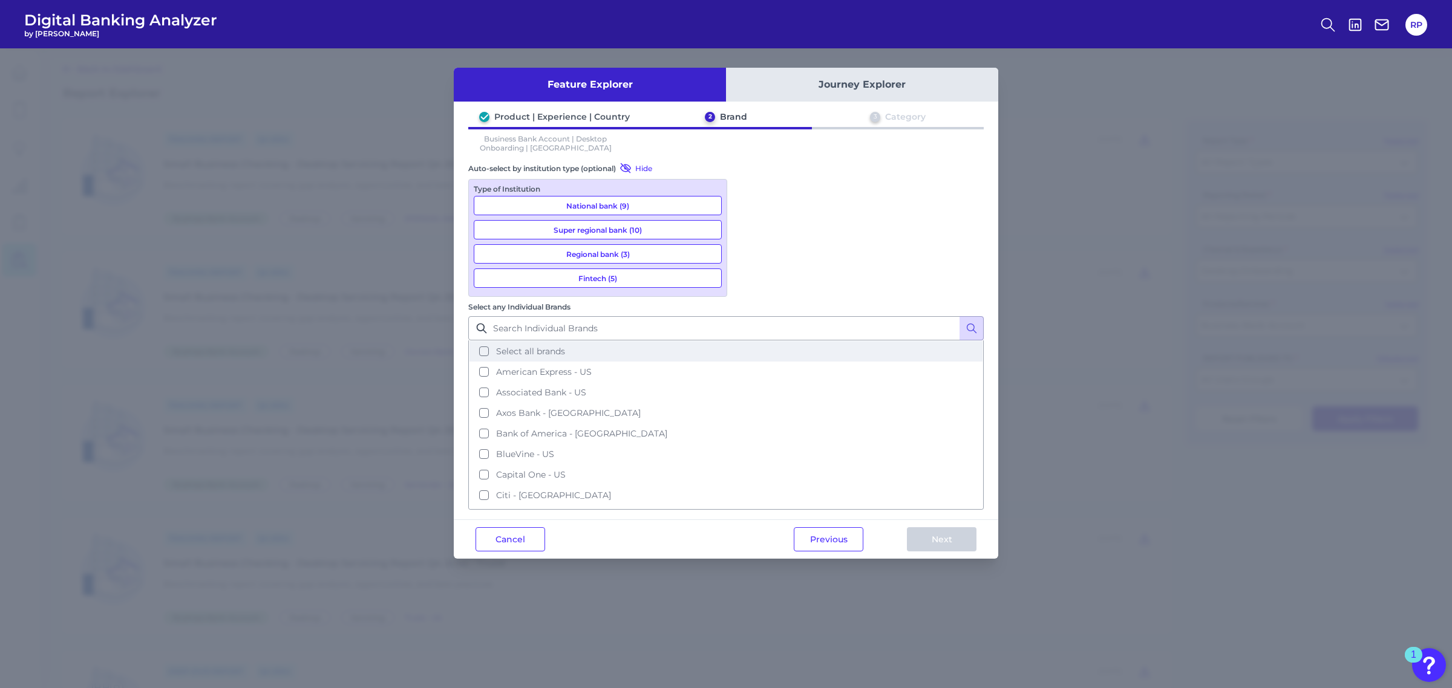
click at [742, 341] on button "Select all brands" at bounding box center [725, 351] width 513 height 21
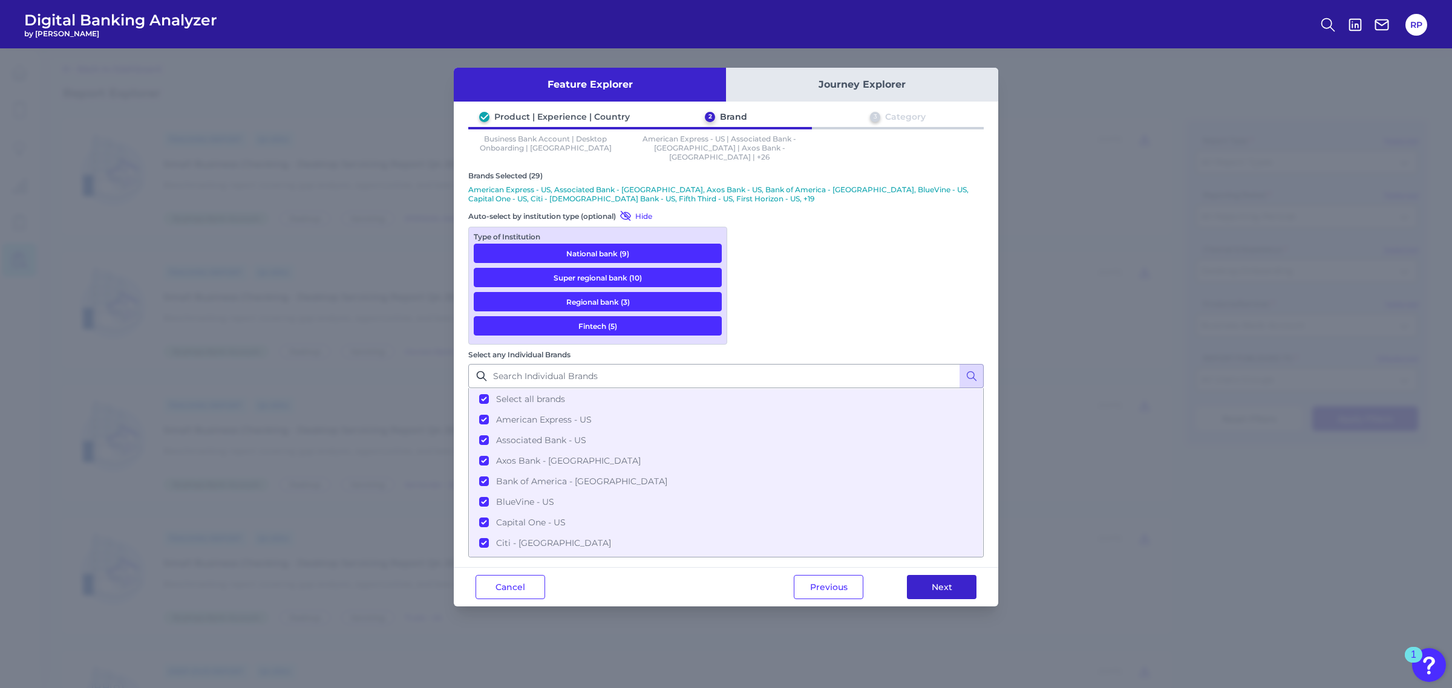
click at [951, 575] on button "Next" at bounding box center [942, 587] width 70 height 24
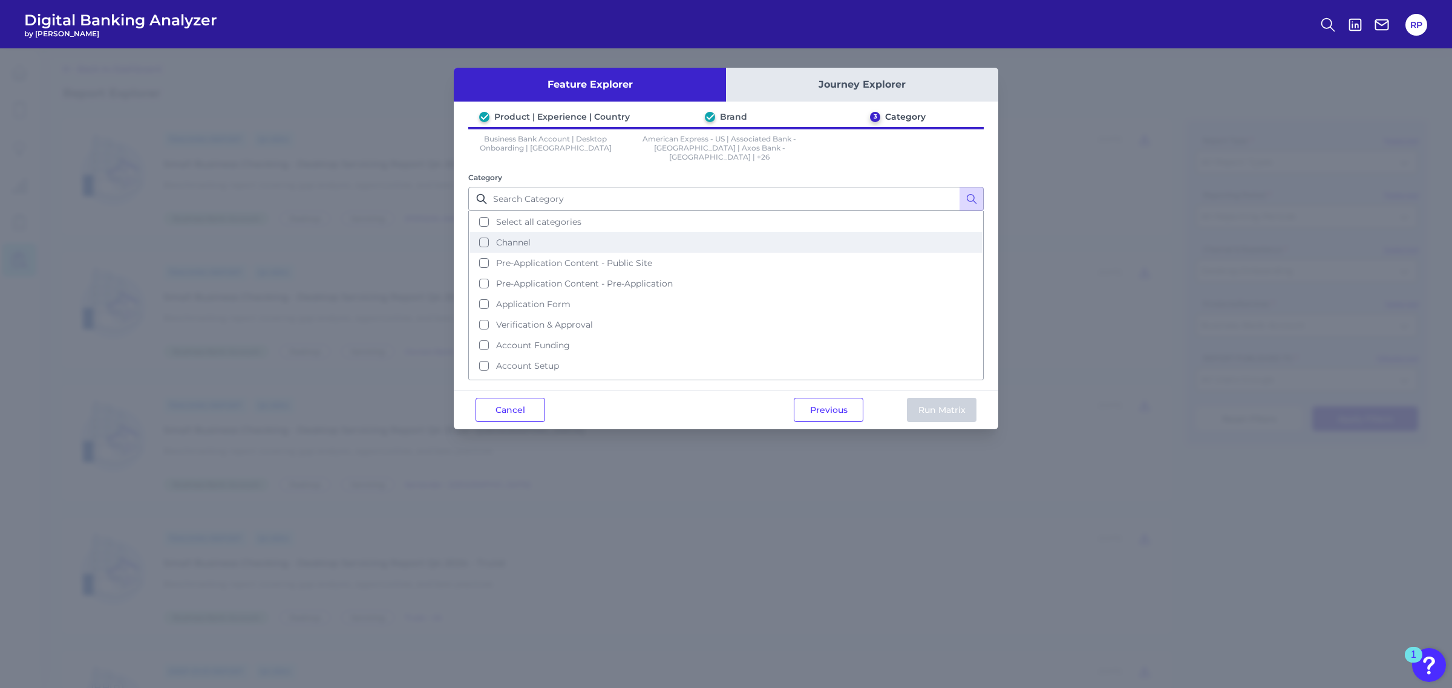
click at [518, 237] on span "Channel" at bounding box center [513, 242] width 34 height 11
click at [941, 407] on button "Run Matrix" at bounding box center [942, 410] width 70 height 24
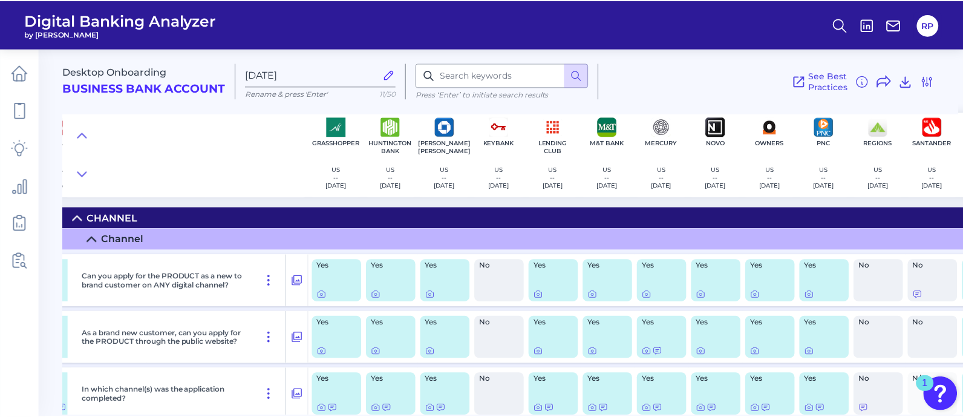
scroll to position [0, 546]
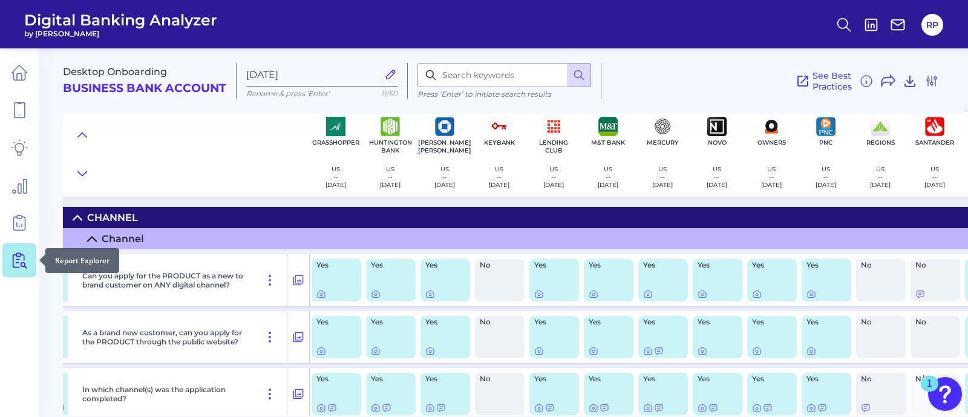
click at [25, 258] on icon at bounding box center [19, 260] width 17 height 17
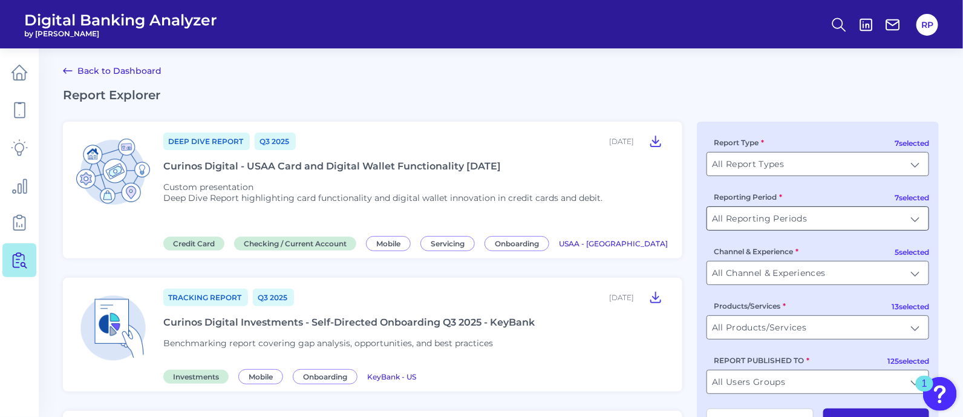
click at [913, 225] on input "All Reporting Periods" at bounding box center [817, 218] width 221 height 23
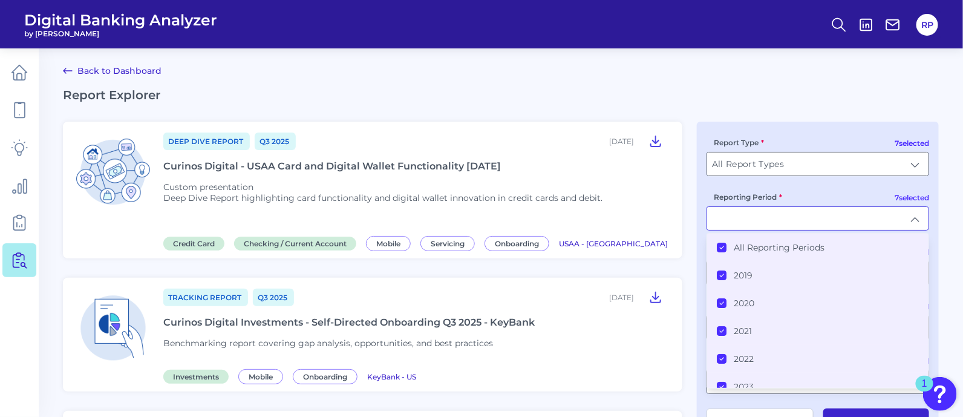
click at [762, 253] on label "All Reporting Periods" at bounding box center [779, 247] width 91 height 11
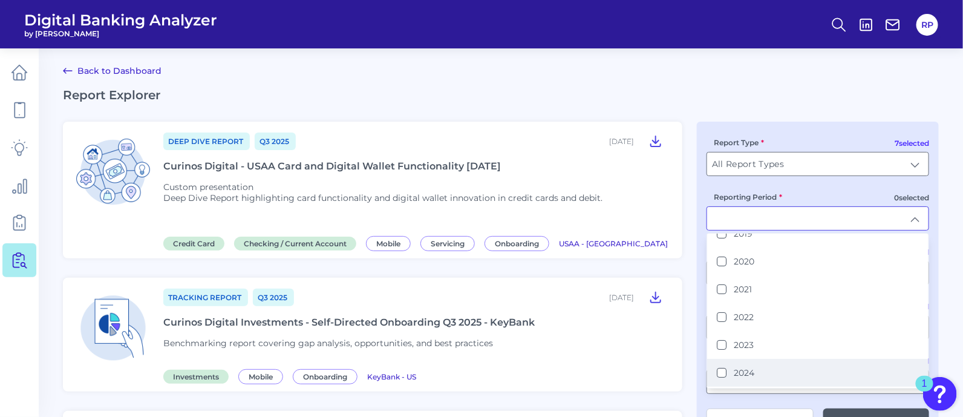
scroll to position [62, 0]
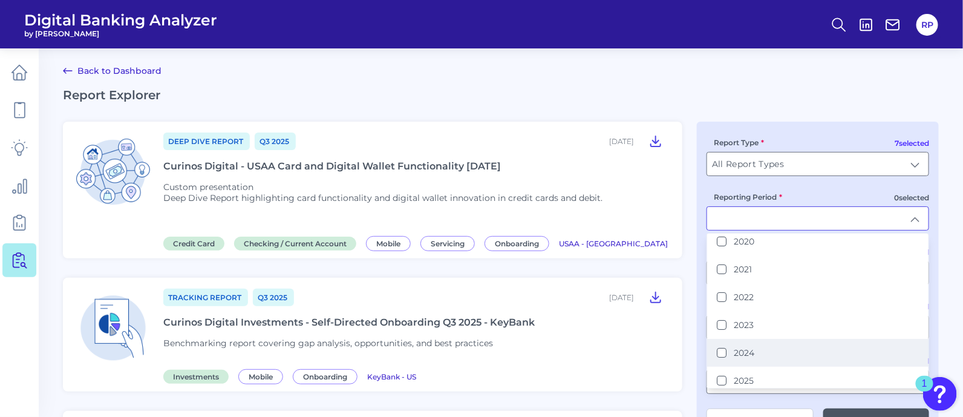
click at [766, 347] on li "2024" at bounding box center [817, 353] width 221 height 28
type input "2024"
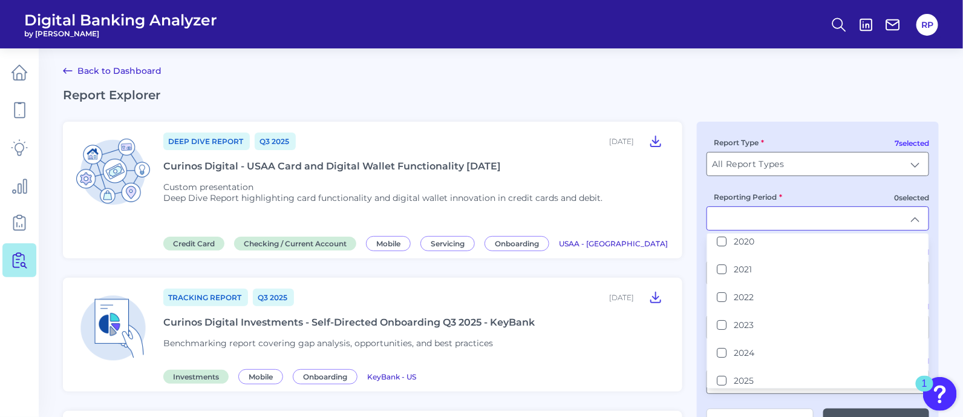
scroll to position [1, 0]
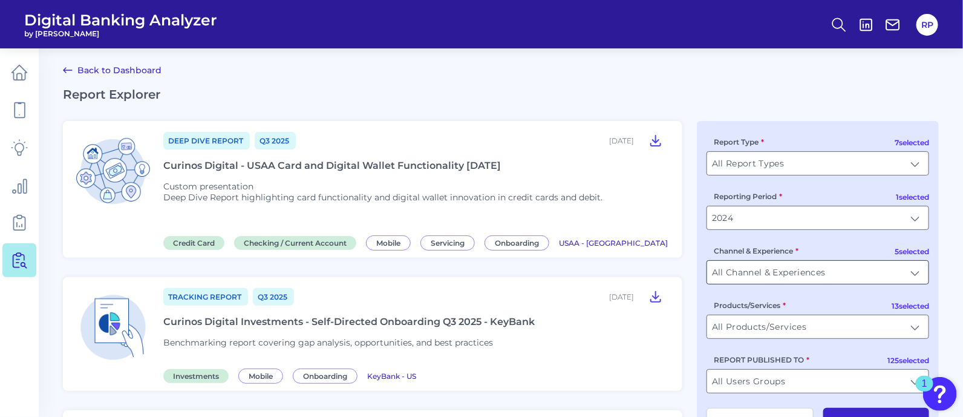
click at [909, 270] on input "All Channel & Experiences" at bounding box center [817, 272] width 221 height 23
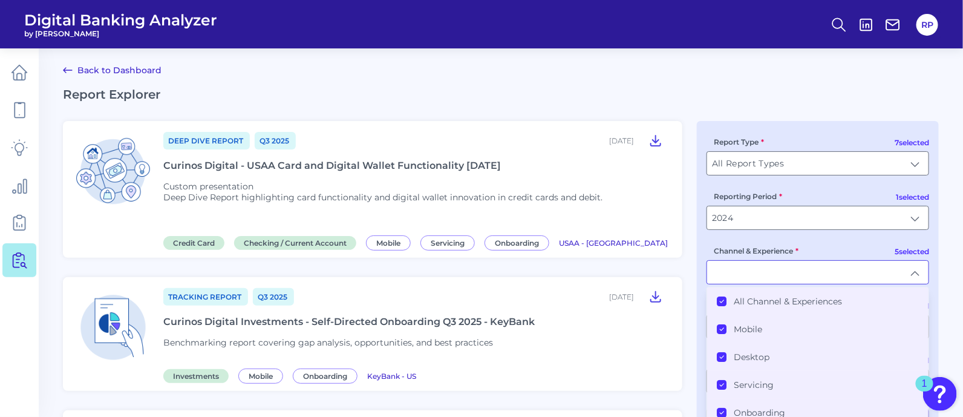
click at [768, 304] on label "All Channel & Experiences" at bounding box center [788, 301] width 108 height 11
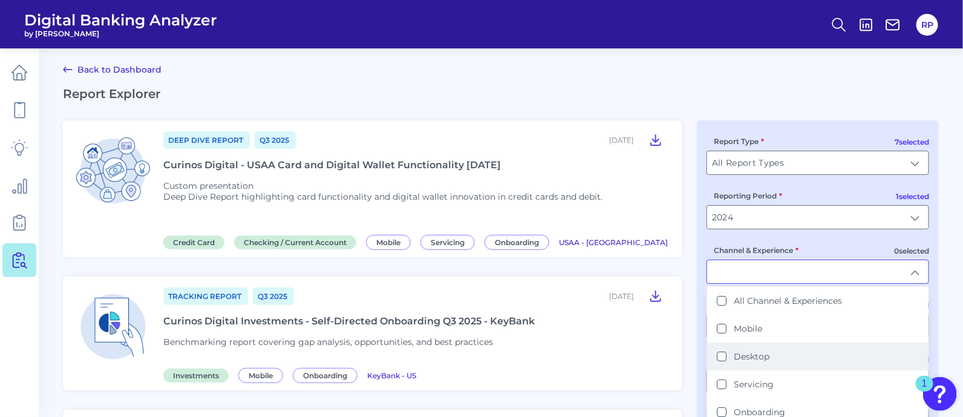
click at [759, 359] on label "Desktop" at bounding box center [752, 356] width 36 height 11
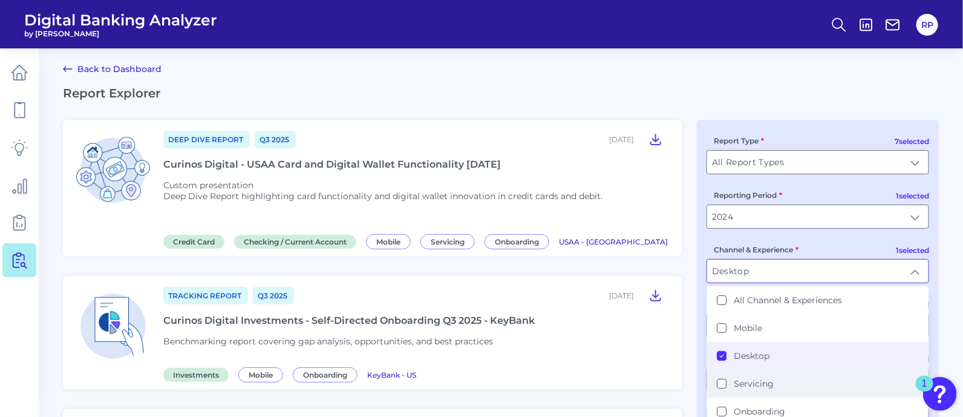
drag, startPoint x: 769, startPoint y: 405, endPoint x: 802, endPoint y: 393, distance: 34.8
click at [770, 406] on label "Onboarding" at bounding box center [759, 411] width 51 height 11
type input "Desktop, Onboarding"
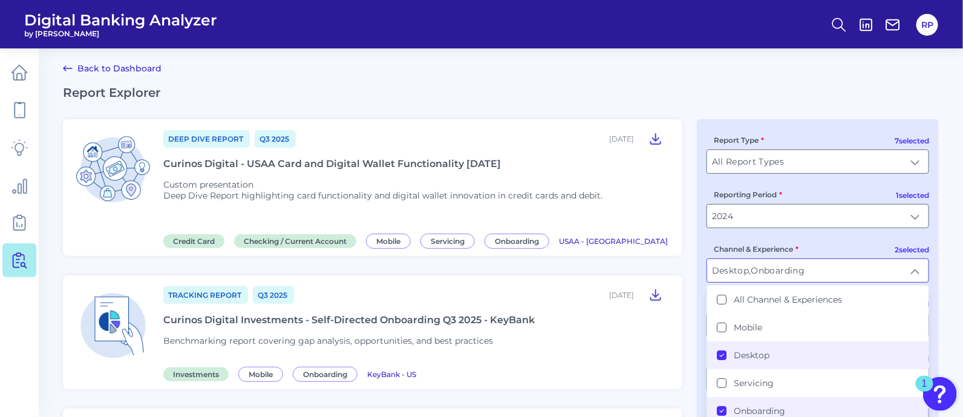
scroll to position [367, 0]
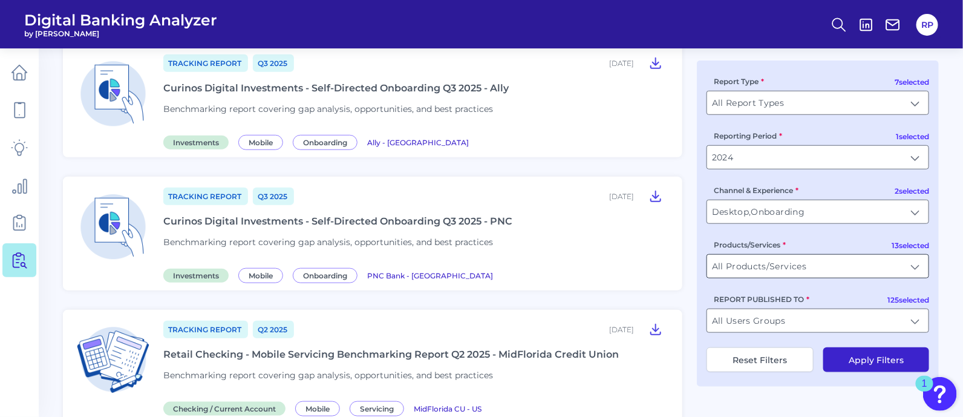
click at [892, 269] on input "All Products/Services" at bounding box center [817, 266] width 221 height 23
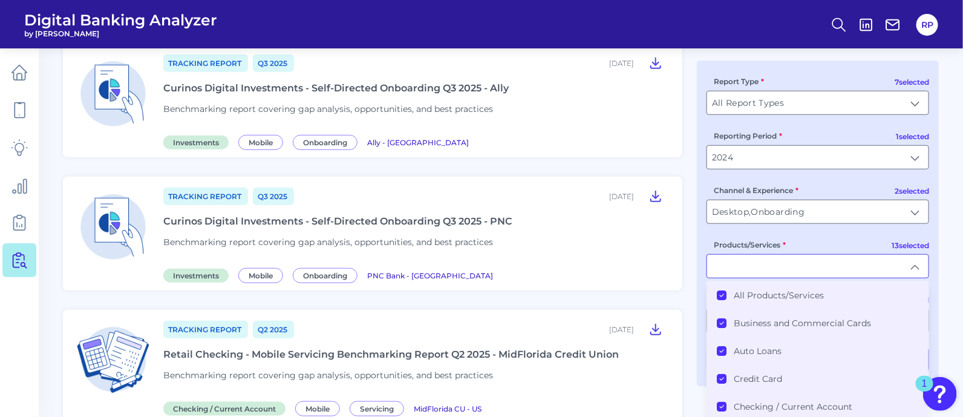
click at [805, 295] on label "All Products/Services" at bounding box center [779, 295] width 90 height 11
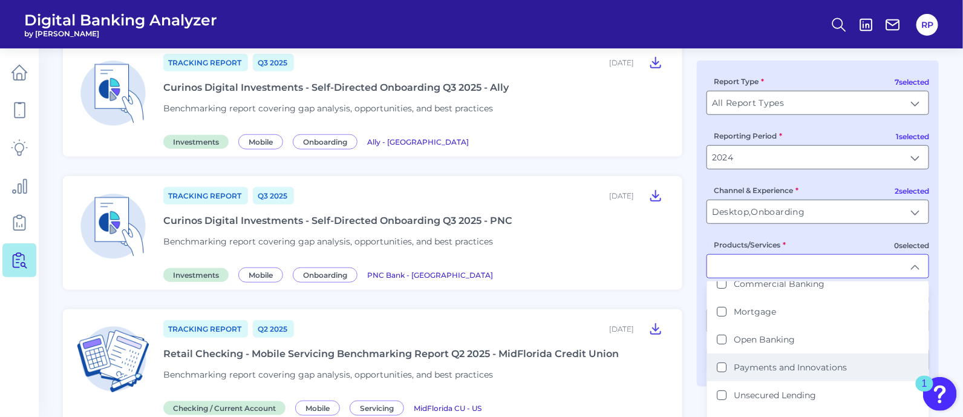
scroll to position [224, 0]
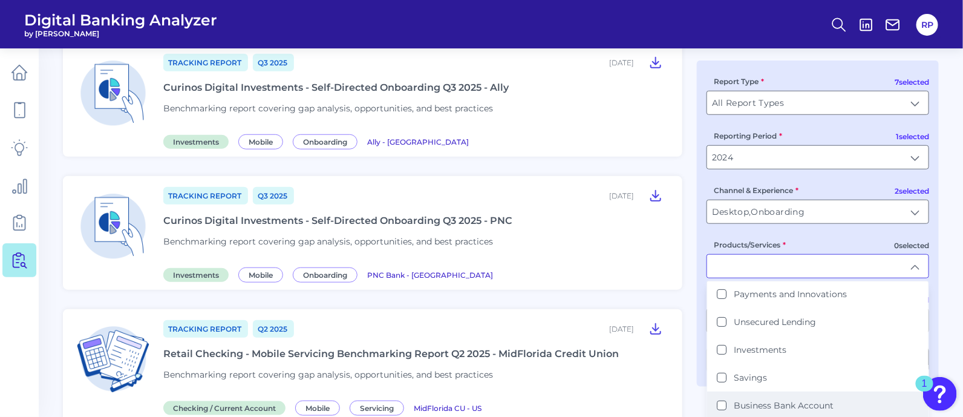
click at [786, 391] on li "Business Bank Account" at bounding box center [817, 405] width 221 height 28
type input "Business Bank Account"
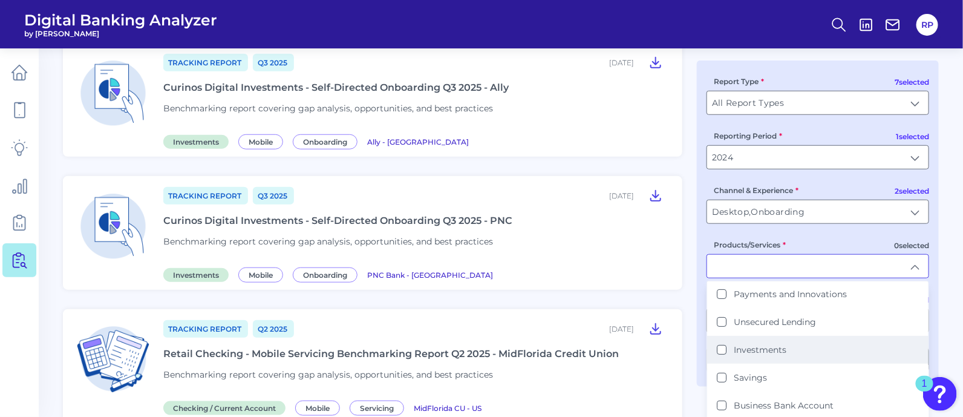
scroll to position [368, 0]
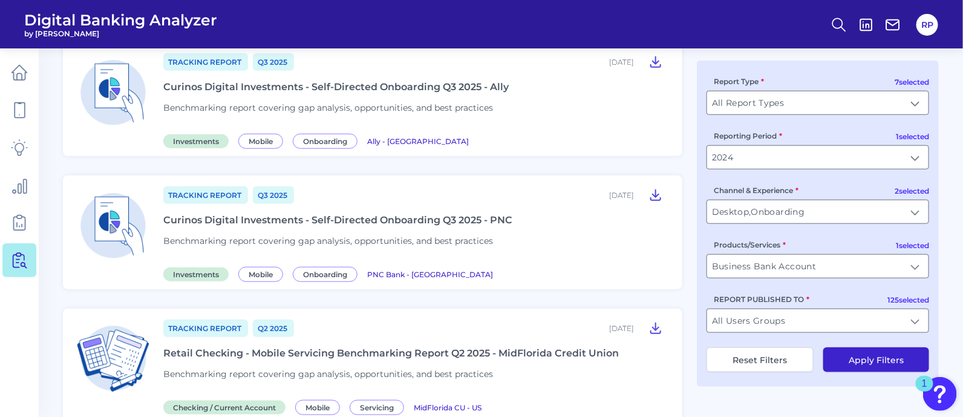
click at [889, 356] on button "Apply Filters" at bounding box center [876, 359] width 106 height 25
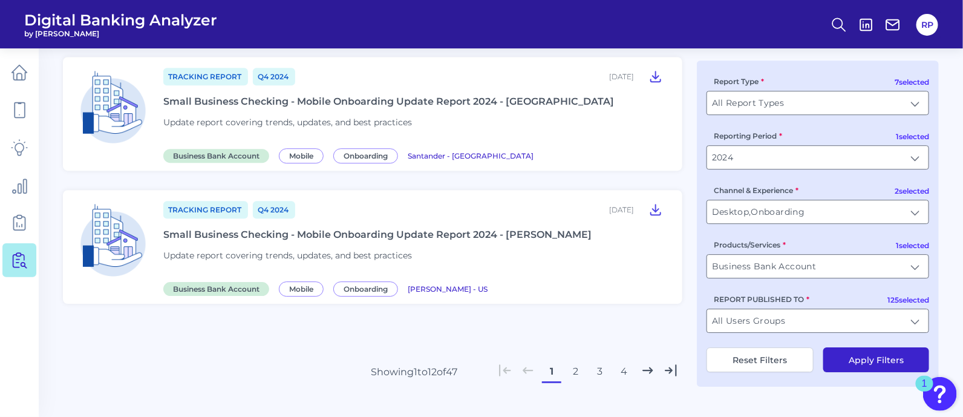
scroll to position [1427, 0]
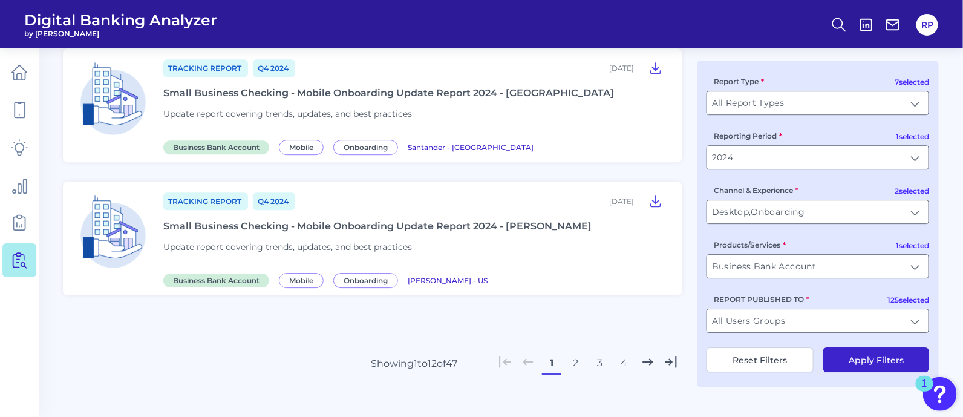
click at [578, 370] on button "2" at bounding box center [575, 362] width 19 height 19
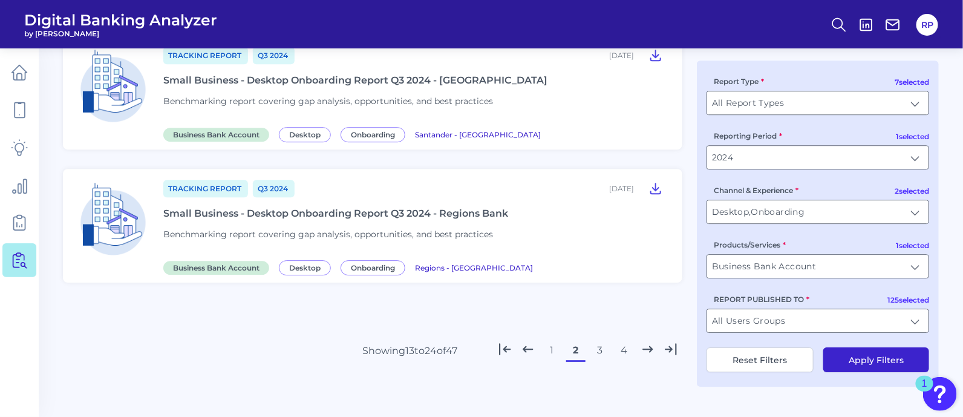
scroll to position [1403, 0]
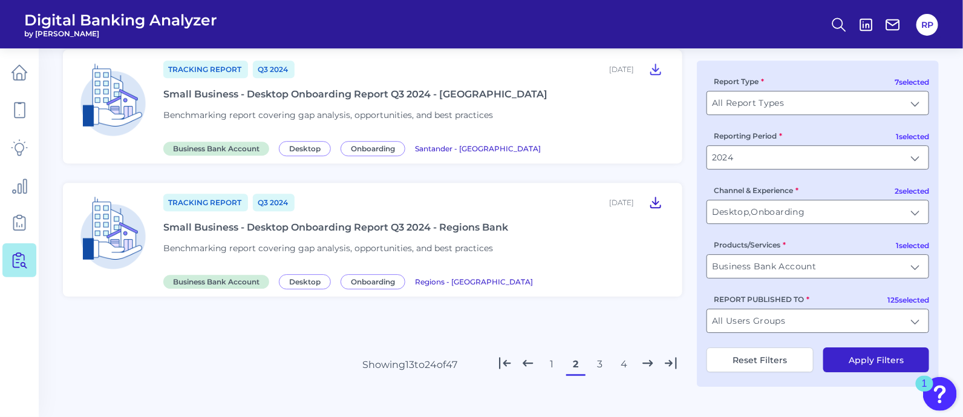
click at [656, 208] on icon at bounding box center [656, 202] width 10 height 10
